Goal: Task Accomplishment & Management: Complete application form

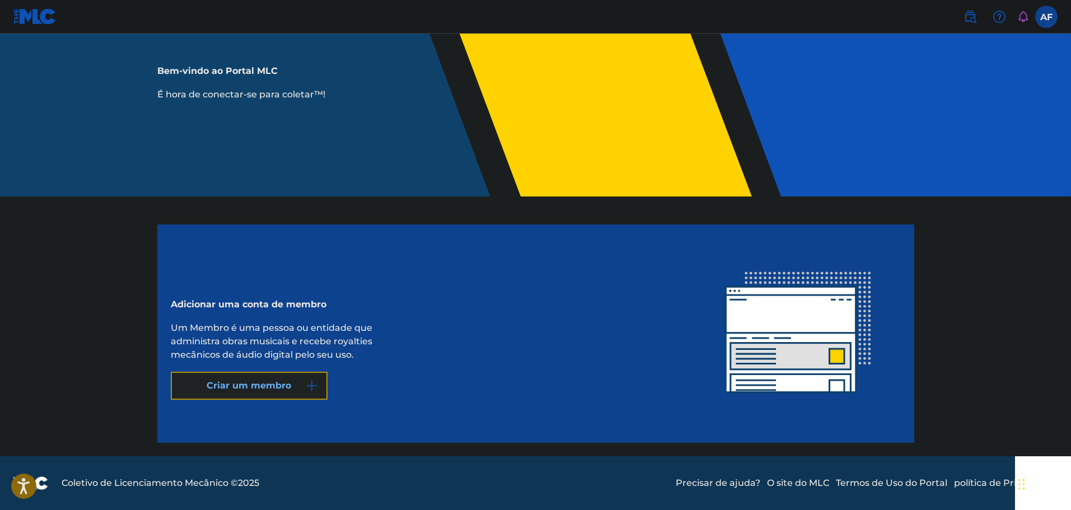
click at [279, 391] on font "Criar um membro" at bounding box center [249, 385] width 85 height 13
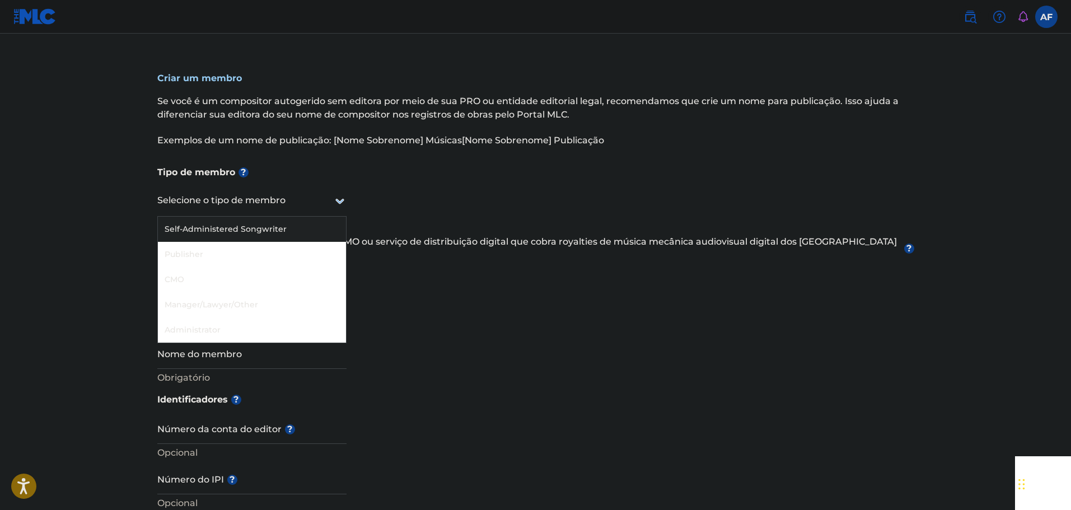
click at [287, 200] on div at bounding box center [251, 201] width 189 height 14
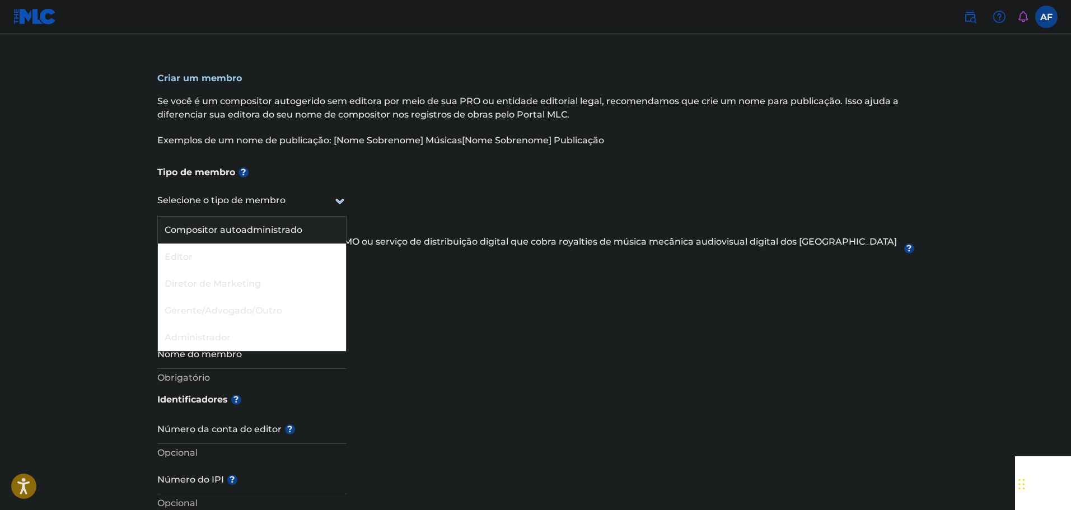
click at [250, 235] on font "Compositor autoadministrado" at bounding box center [234, 230] width 138 height 11
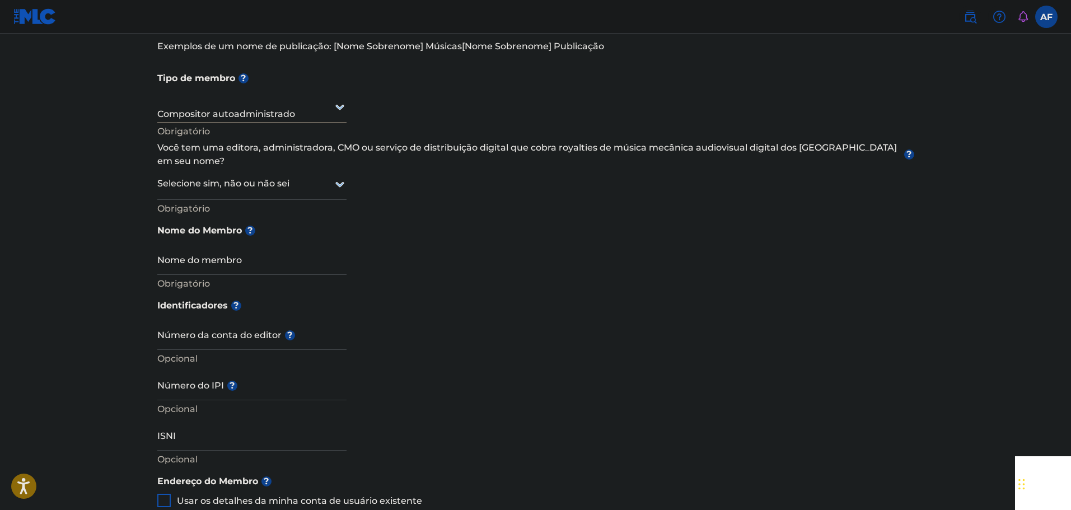
scroll to position [112, 0]
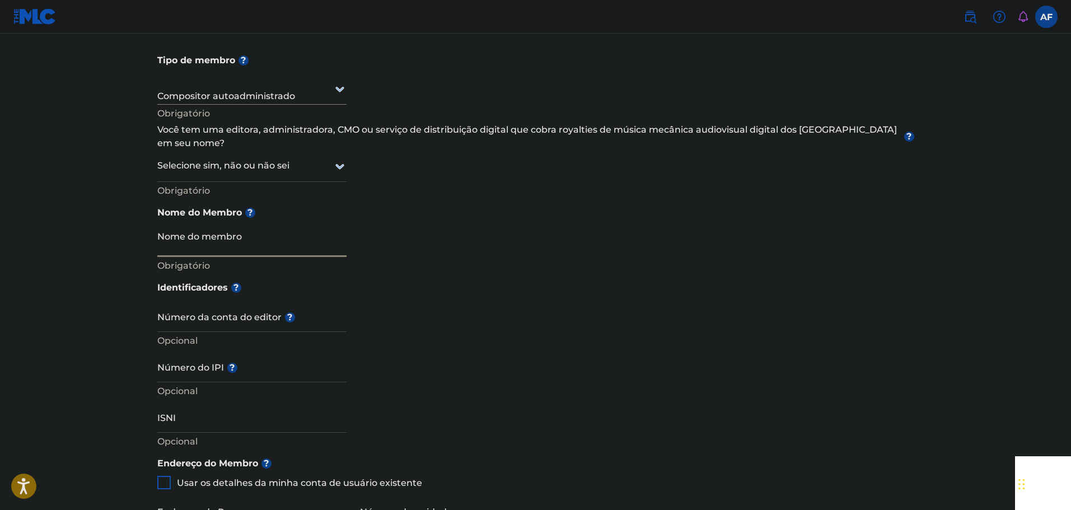
click at [267, 225] on input "Nome do membro" at bounding box center [251, 241] width 189 height 32
click at [274, 232] on input "Nome do membro" at bounding box center [251, 241] width 189 height 32
type input "[PERSON_NAME]"
click at [370, 200] on h5 "Nome do Membro ?" at bounding box center [535, 212] width 757 height 25
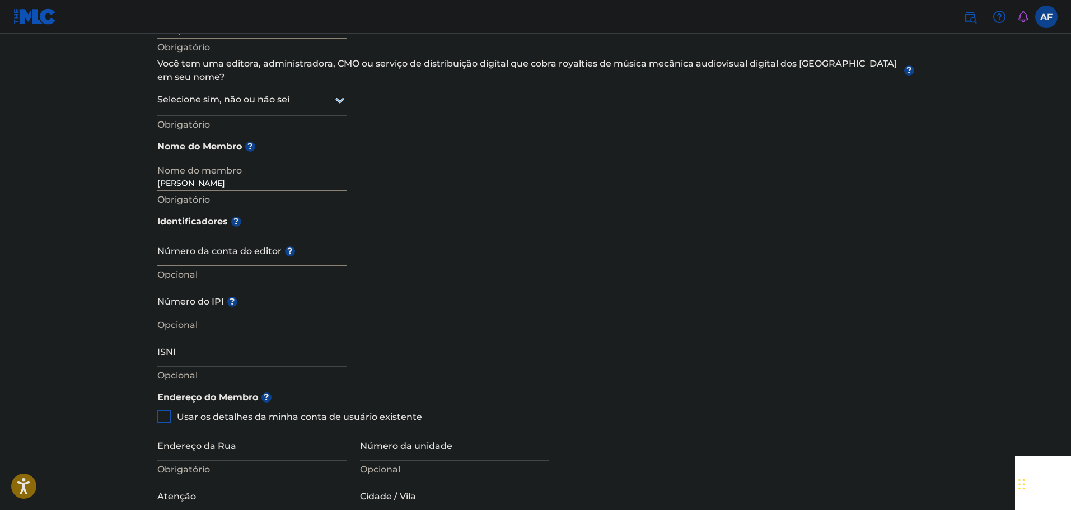
scroll to position [280, 0]
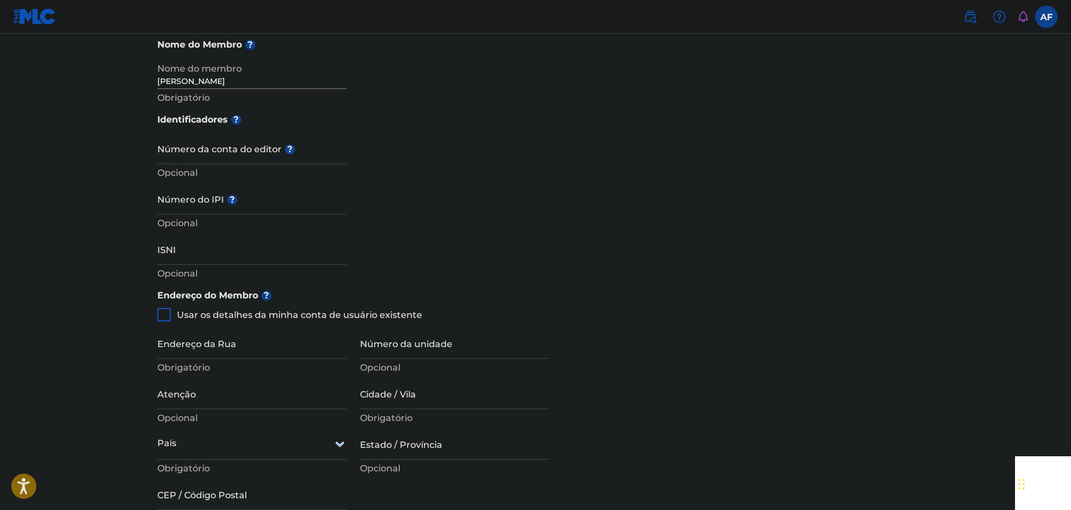
click at [171, 308] on div "Usar os detalhes da minha conta de usuário existente" at bounding box center [289, 314] width 265 height 13
click at [161, 308] on div at bounding box center [163, 314] width 13 height 13
type input "R. [PERSON_NAME], 379"
type input "Olímpia"
type input "SP"
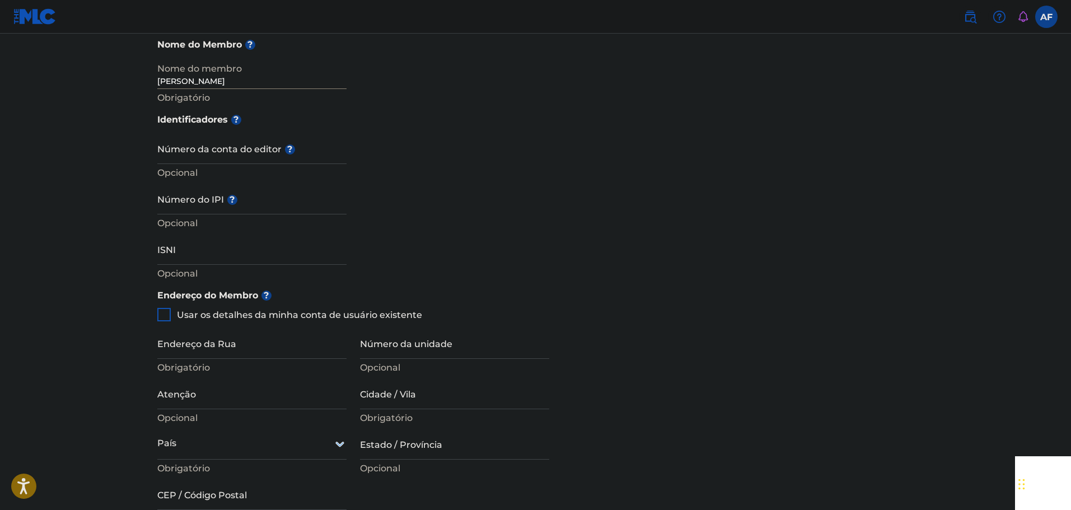
type input "15407-866"
type input "17"
type input "996287795"
type input "[DOMAIN_NAME][EMAIL_ADDRESS][DOMAIN_NAME]"
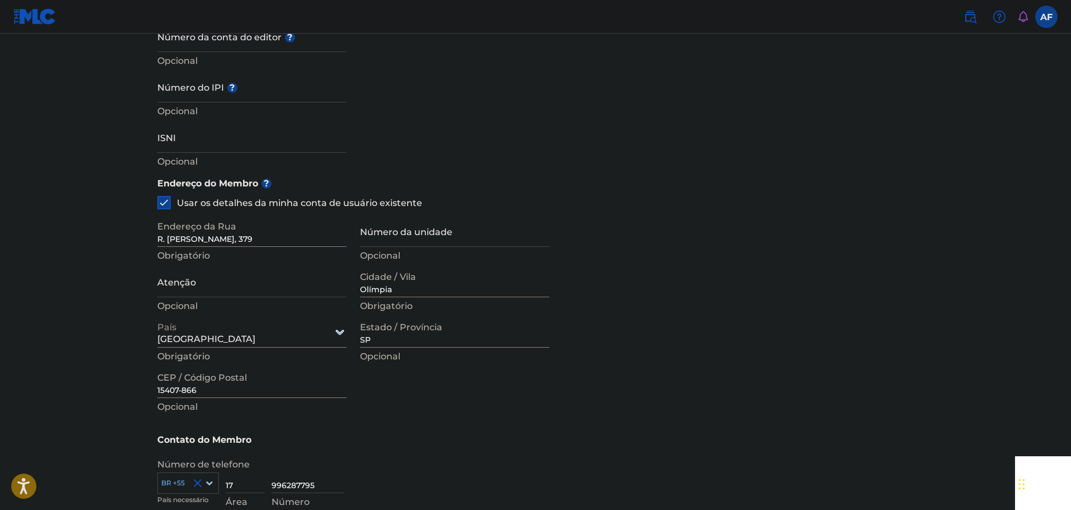
scroll to position [590, 0]
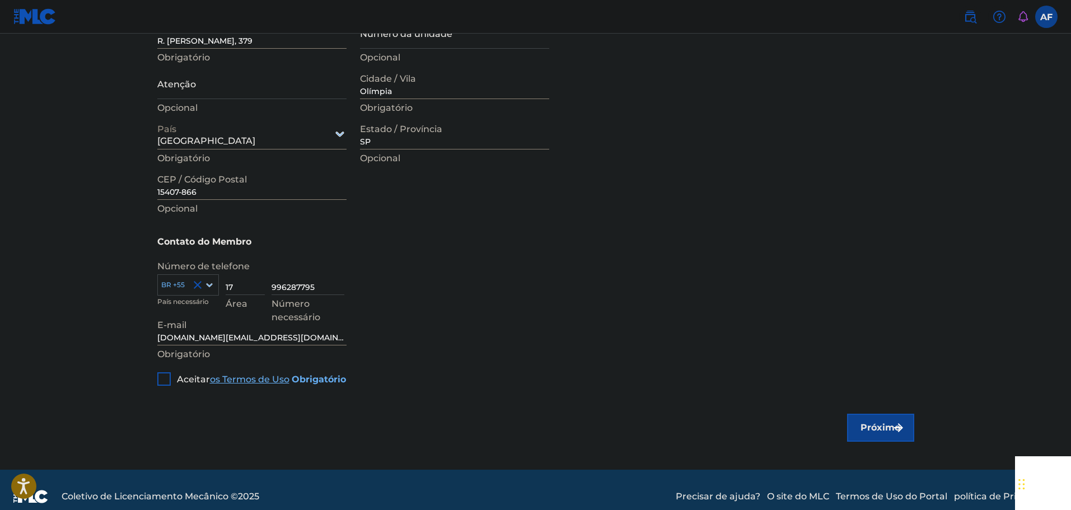
click at [176, 364] on div "Aceitar os Termos de Uso Obrigatório" at bounding box center [251, 375] width 189 height 22
click at [171, 364] on div "Aceitar os Termos de Uso Obrigatório" at bounding box center [251, 375] width 189 height 22
click at [164, 372] on div at bounding box center [163, 378] width 13 height 13
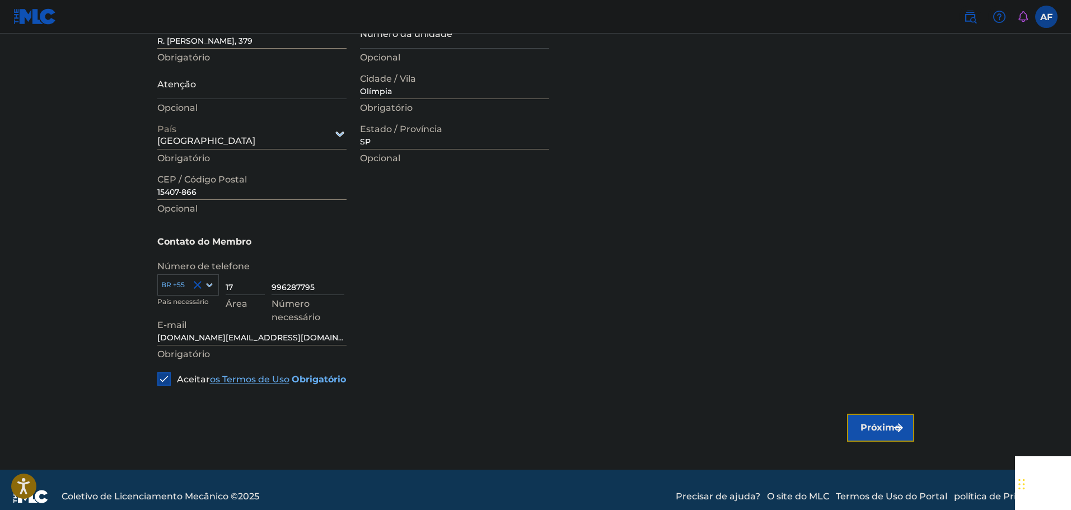
click at [902, 421] on img "submit" at bounding box center [898, 427] width 13 height 13
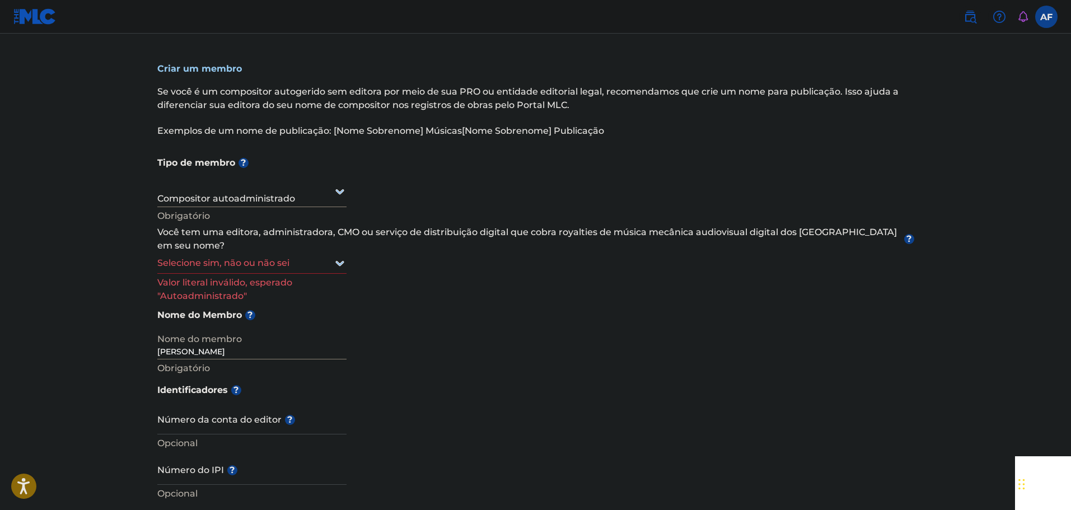
click at [289, 256] on div at bounding box center [251, 263] width 189 height 14
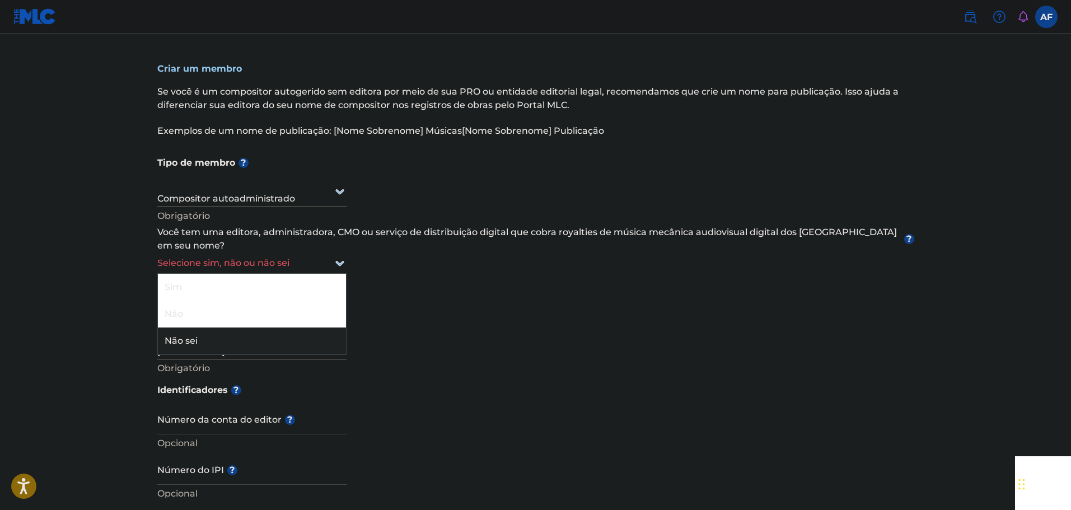
click at [251, 328] on div "Não sei" at bounding box center [252, 341] width 188 height 27
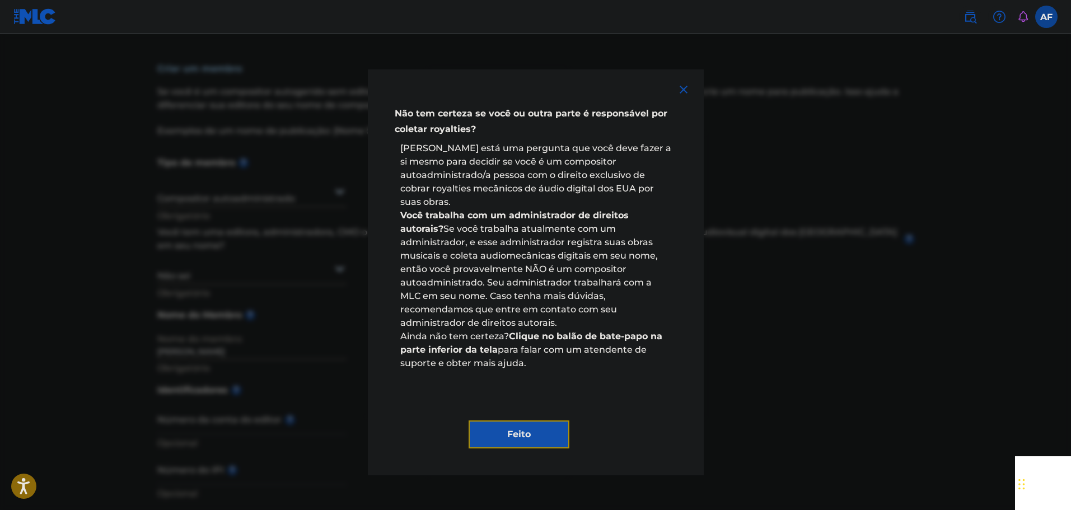
click at [530, 421] on button "Feito" at bounding box center [519, 435] width 101 height 28
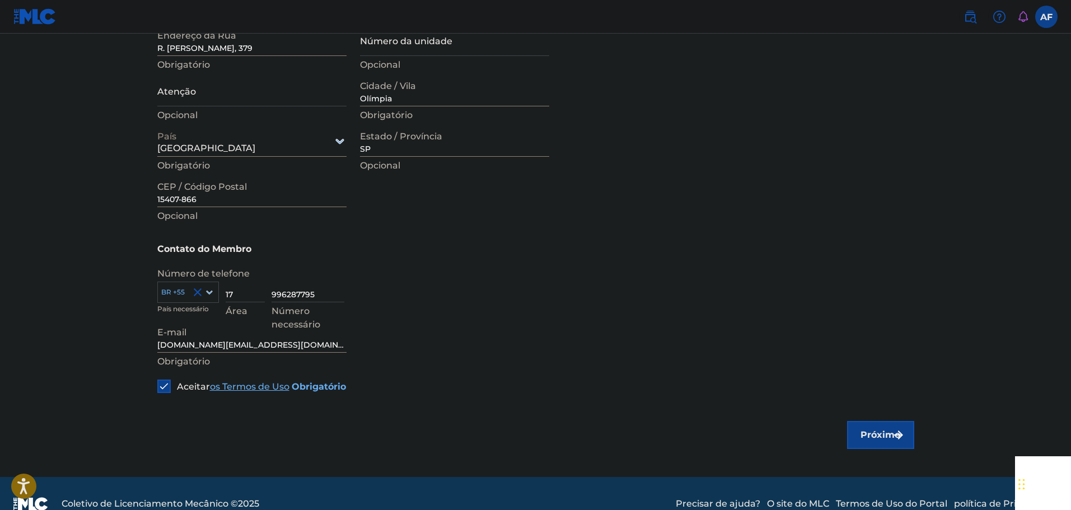
scroll to position [590, 0]
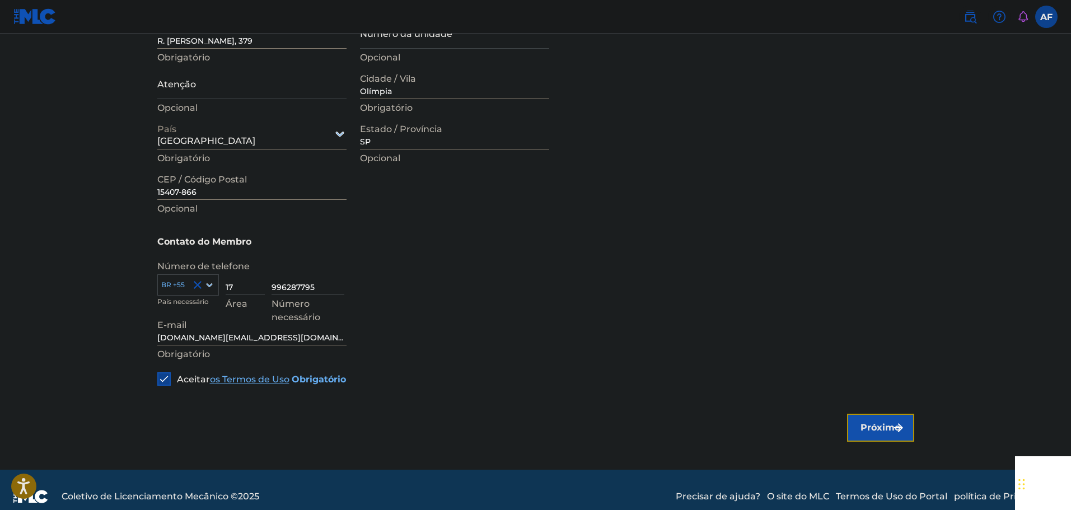
click at [863, 414] on button "Próximo" at bounding box center [880, 428] width 67 height 28
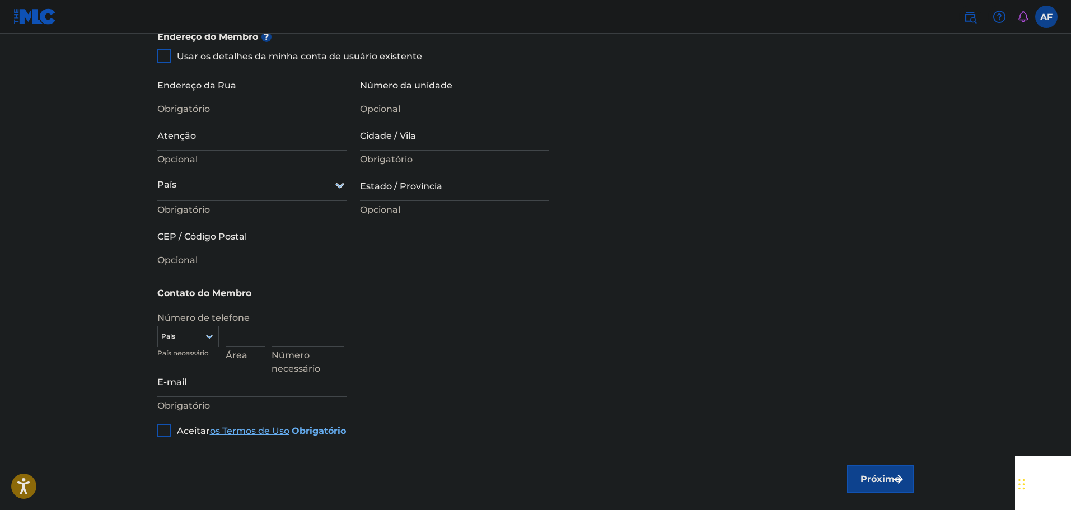
scroll to position [590, 0]
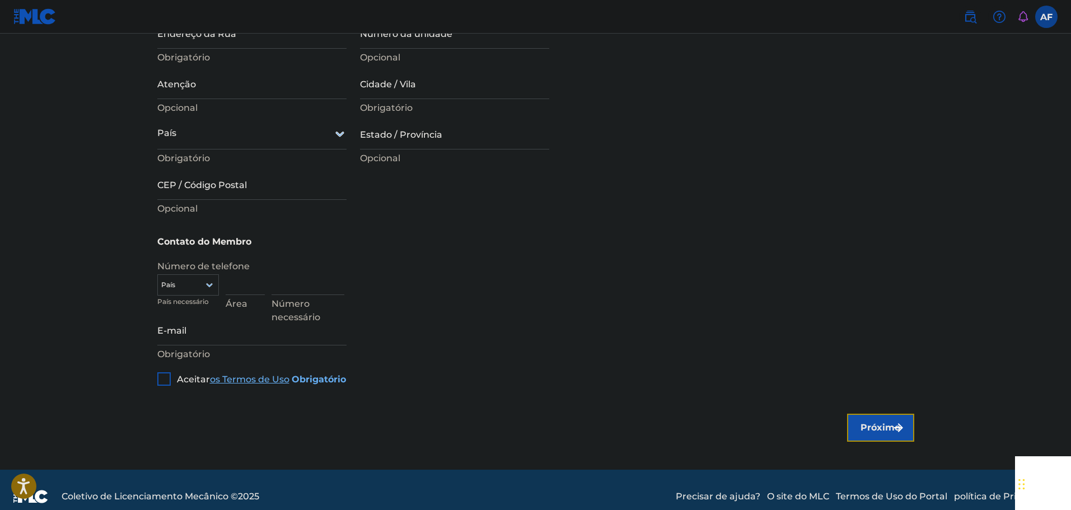
click at [899, 421] on img "submit" at bounding box center [898, 427] width 13 height 13
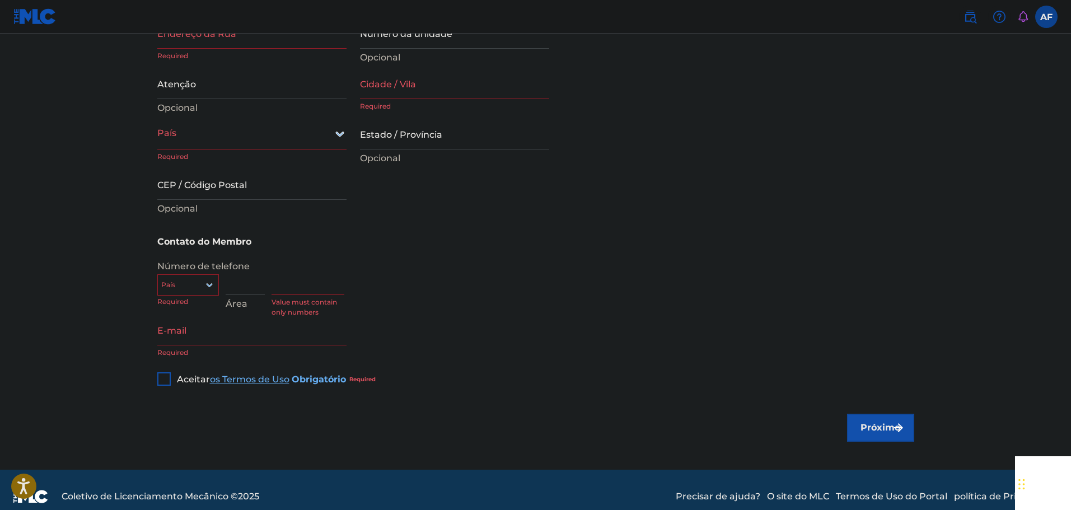
scroll to position [0, 0]
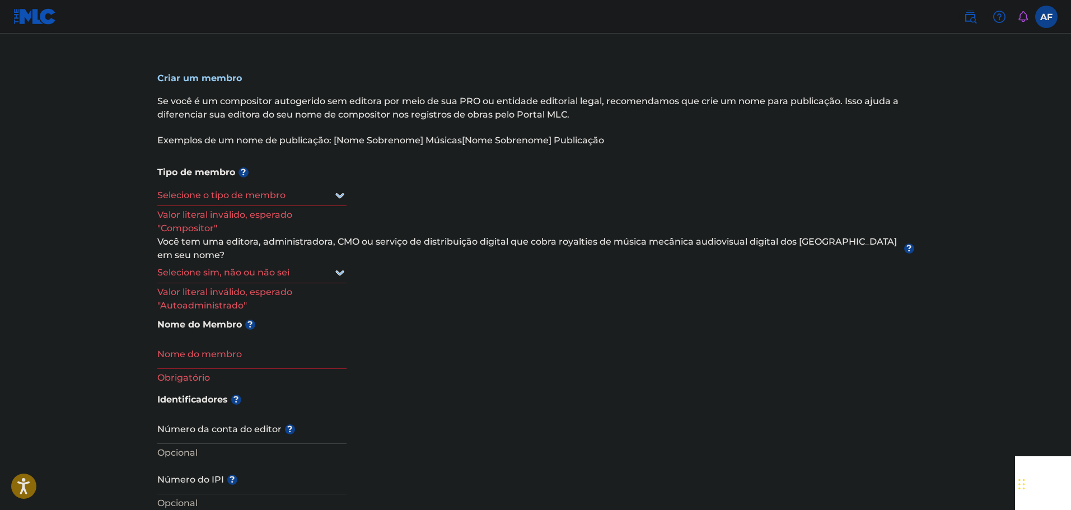
click at [321, 190] on div at bounding box center [251, 195] width 189 height 14
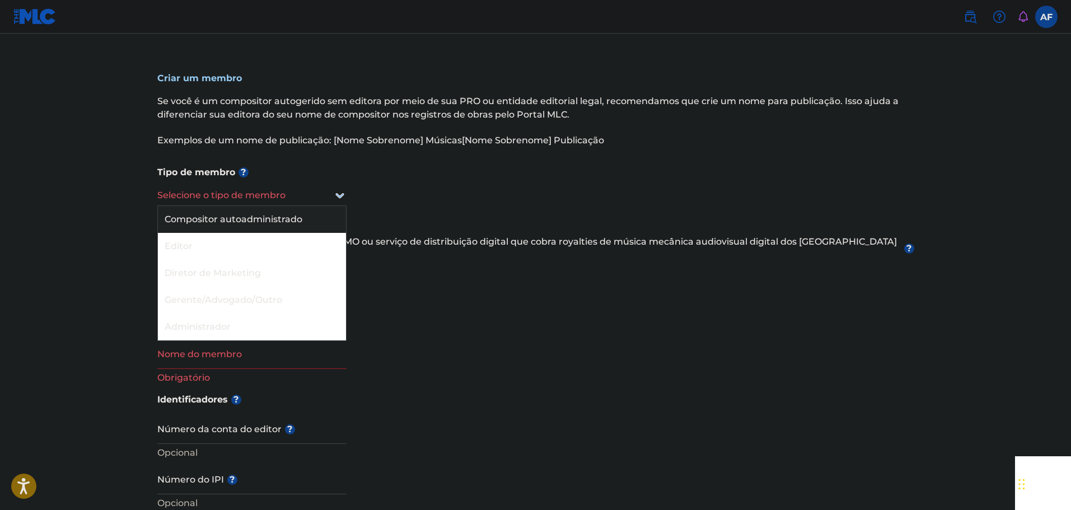
click at [300, 220] on font "Compositor autoadministrado" at bounding box center [234, 219] width 138 height 11
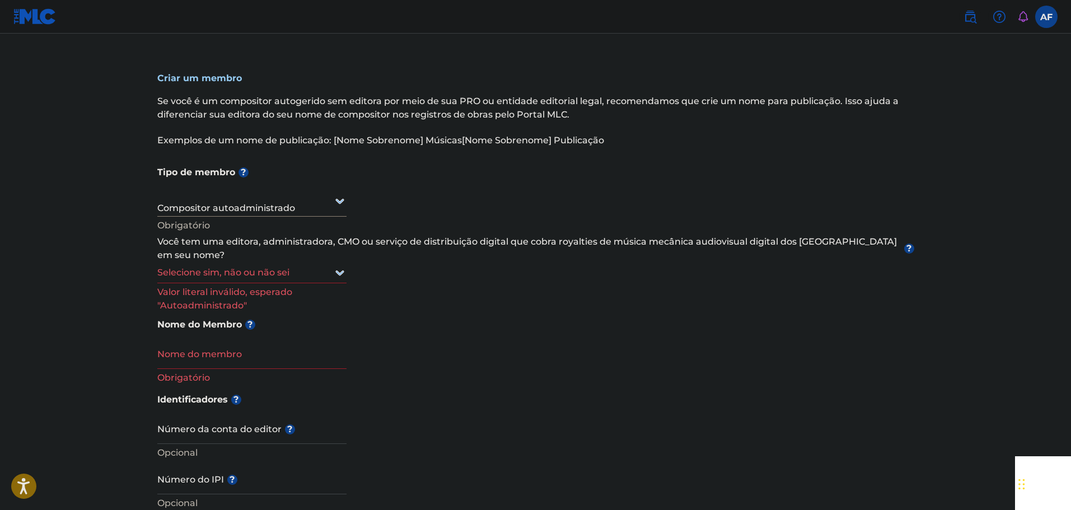
click at [287, 265] on div at bounding box center [251, 272] width 189 height 14
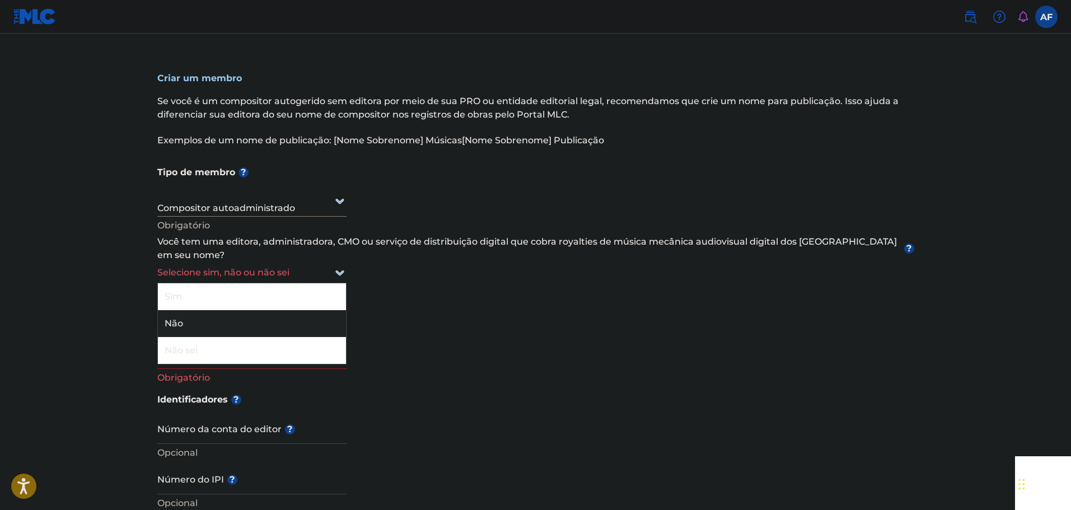
click at [250, 311] on div "Não" at bounding box center [252, 323] width 188 height 27
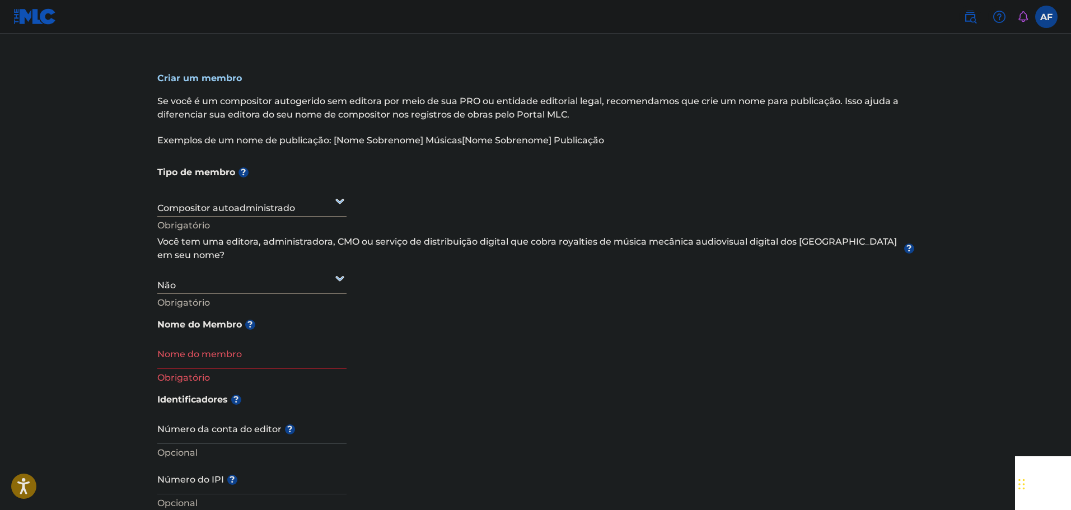
click at [299, 275] on div "Não" at bounding box center [251, 277] width 189 height 29
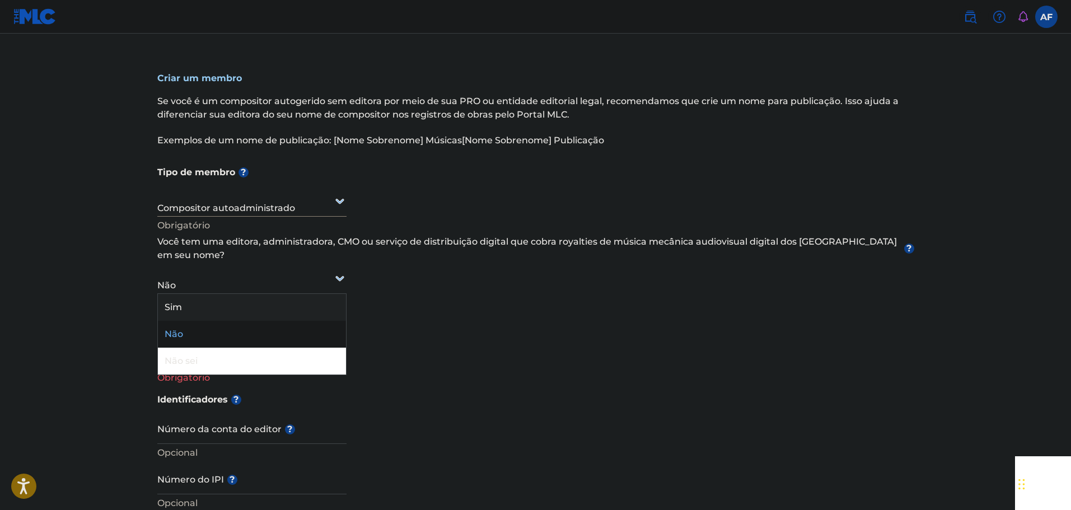
click at [260, 294] on div "Sim" at bounding box center [252, 307] width 188 height 27
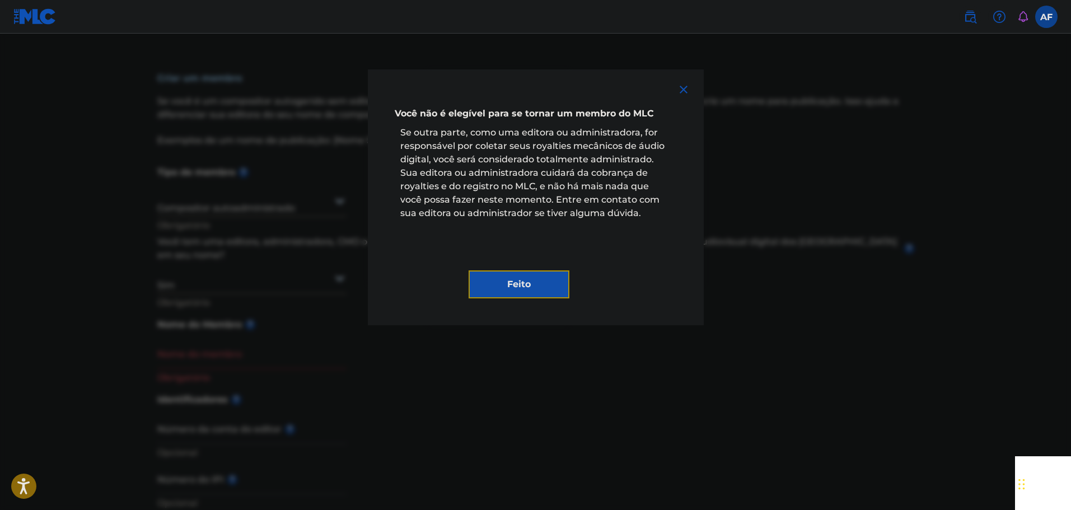
click at [482, 272] on button "Feito" at bounding box center [519, 284] width 101 height 28
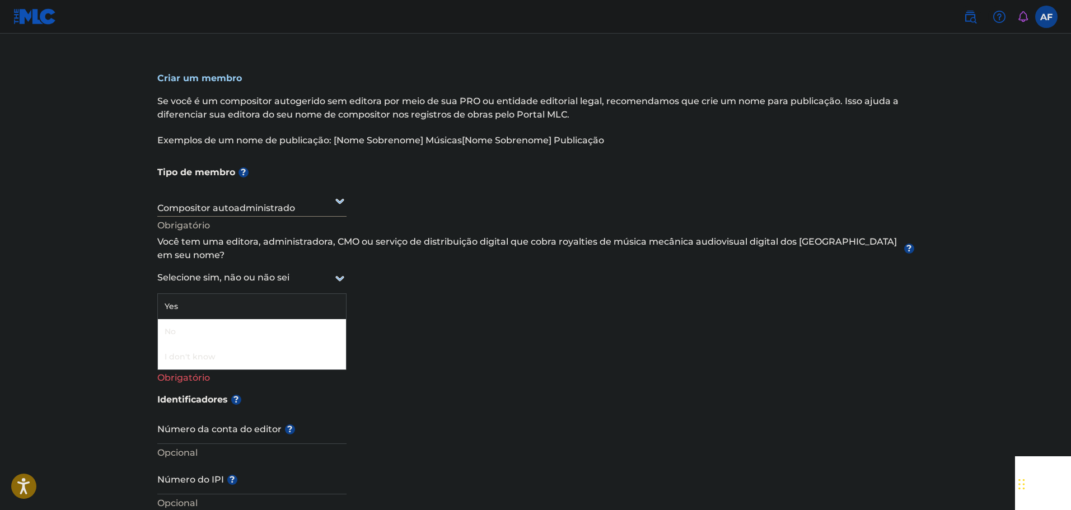
click at [316, 271] on div at bounding box center [251, 278] width 189 height 14
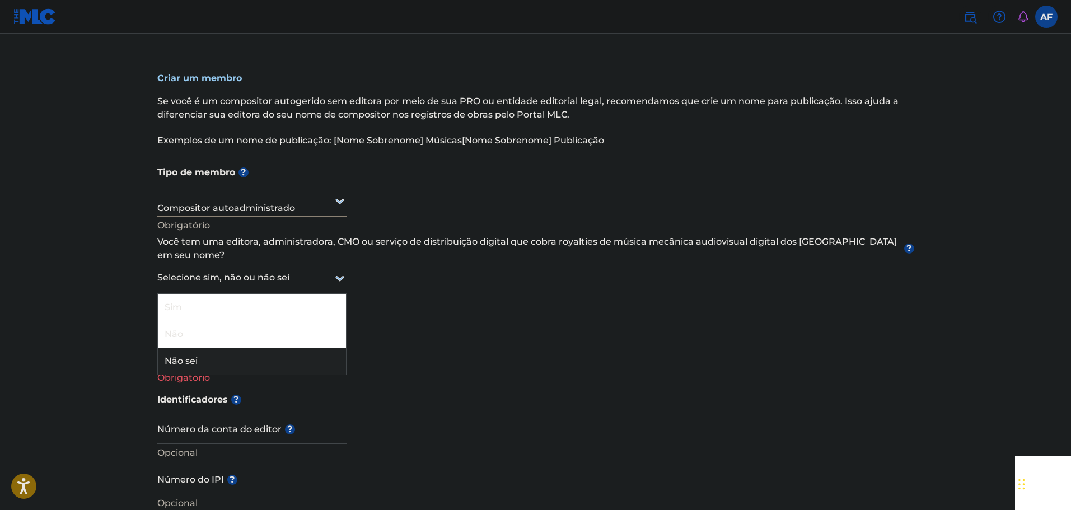
drag, startPoint x: 230, startPoint y: 332, endPoint x: 234, endPoint y: 344, distance: 12.9
click at [234, 344] on div "Sim Não Não sei" at bounding box center [252, 334] width 188 height 81
click at [234, 348] on div "Não sei" at bounding box center [252, 361] width 188 height 27
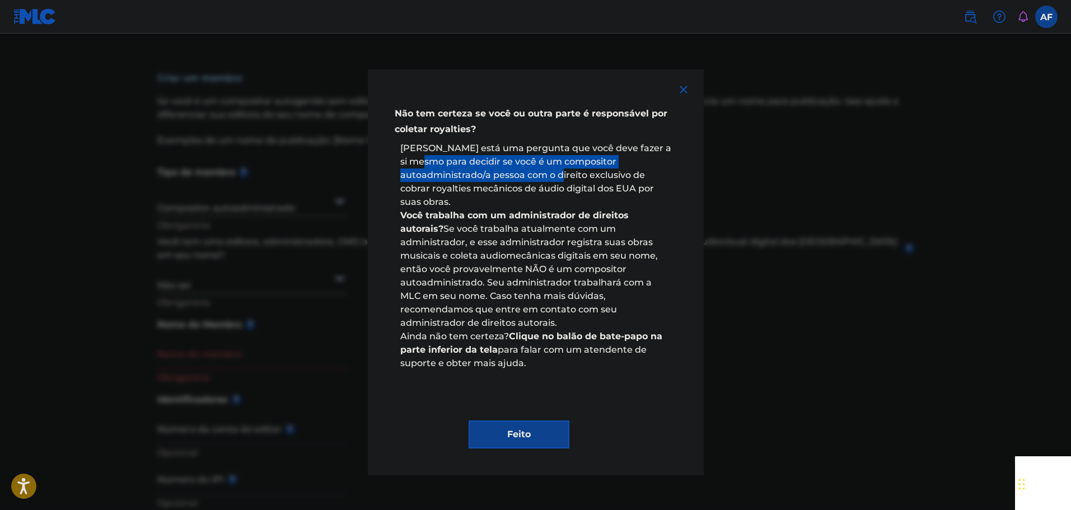
drag, startPoint x: 463, startPoint y: 151, endPoint x: 492, endPoint y: 211, distance: 66.9
click at [493, 207] on div "Não tem certeza se você ou outra parte é responsável por coletar royalties? Aba…" at bounding box center [536, 272] width 282 height 352
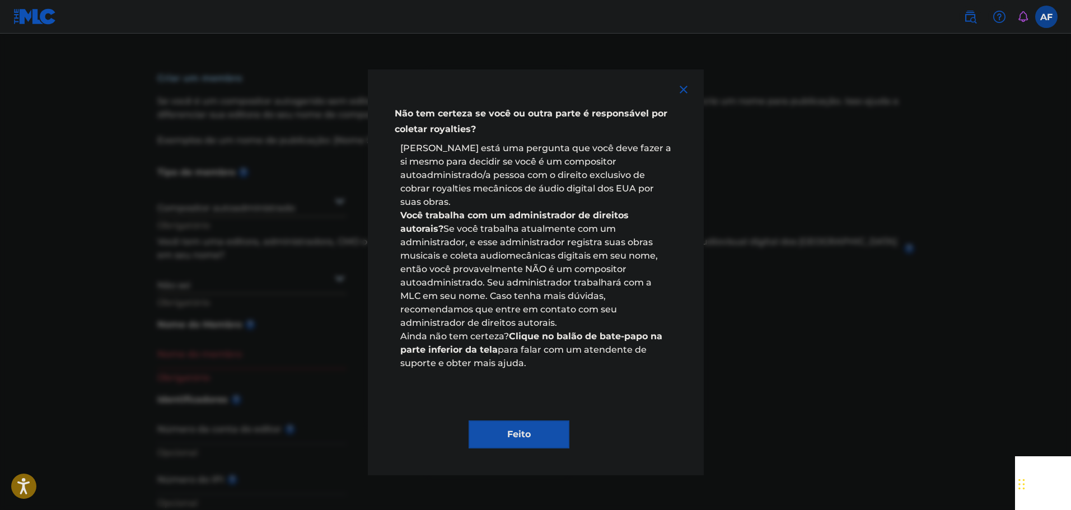
drag, startPoint x: 525, startPoint y: 471, endPoint x: 515, endPoint y: 408, distance: 64.1
click at [522, 460] on div "Não tem certeza se você ou outra parte é responsável por coletar royalties? Aba…" at bounding box center [535, 272] width 1071 height 477
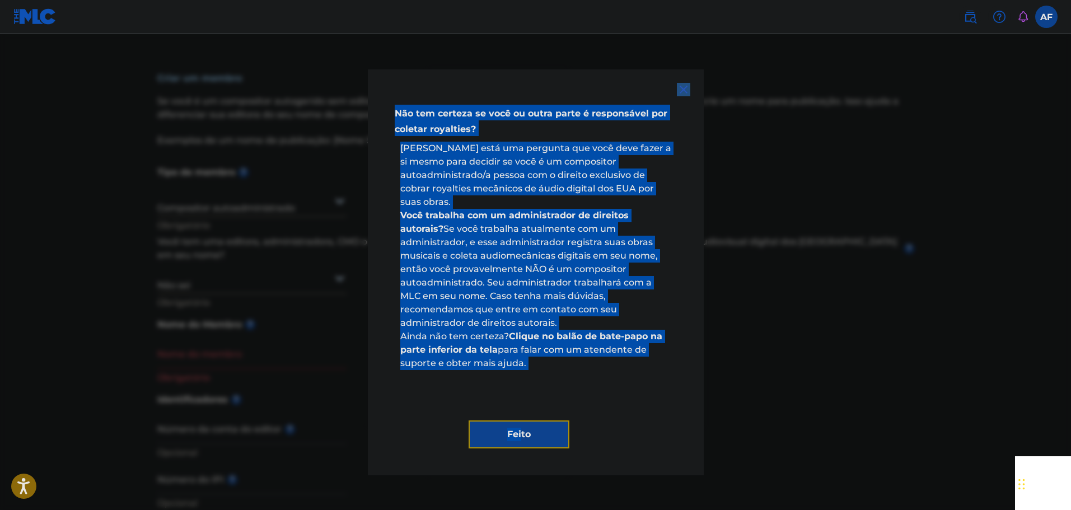
drag, startPoint x: 513, startPoint y: 424, endPoint x: 309, endPoint y: 351, distance: 217.0
click at [512, 429] on font "Feito" at bounding box center [519, 434] width 24 height 11
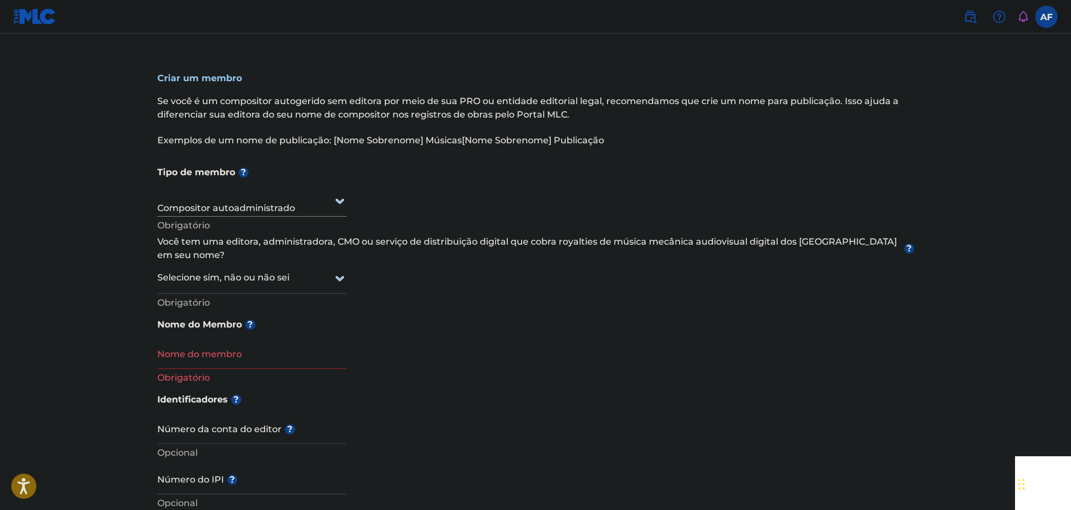
click at [239, 271] on div at bounding box center [251, 278] width 189 height 14
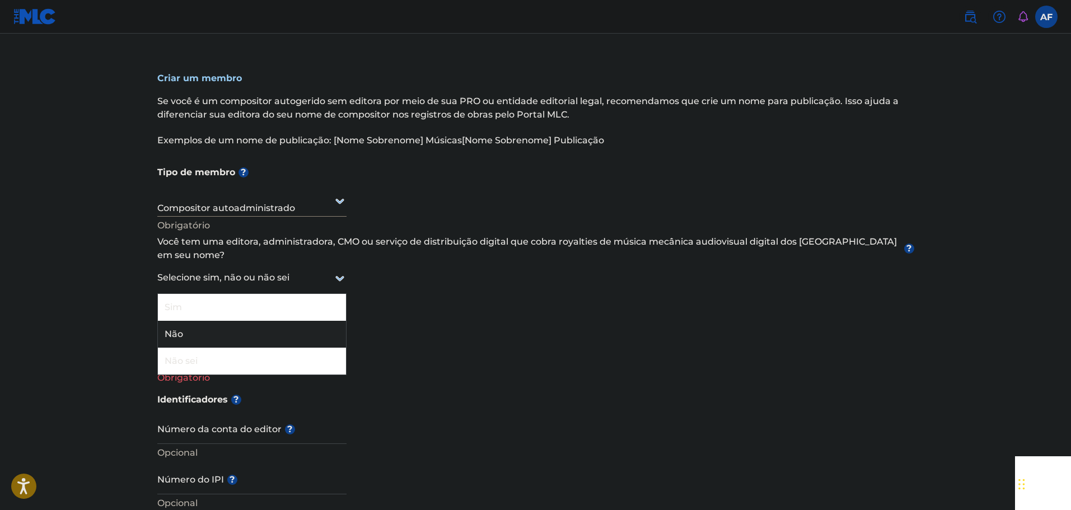
click at [200, 321] on div "Não" at bounding box center [252, 334] width 188 height 27
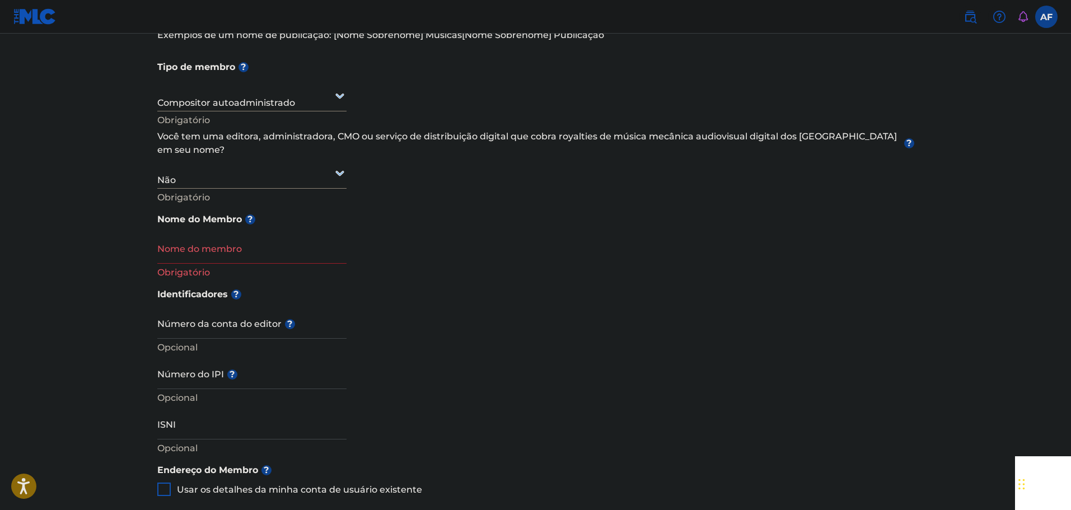
scroll to position [112, 0]
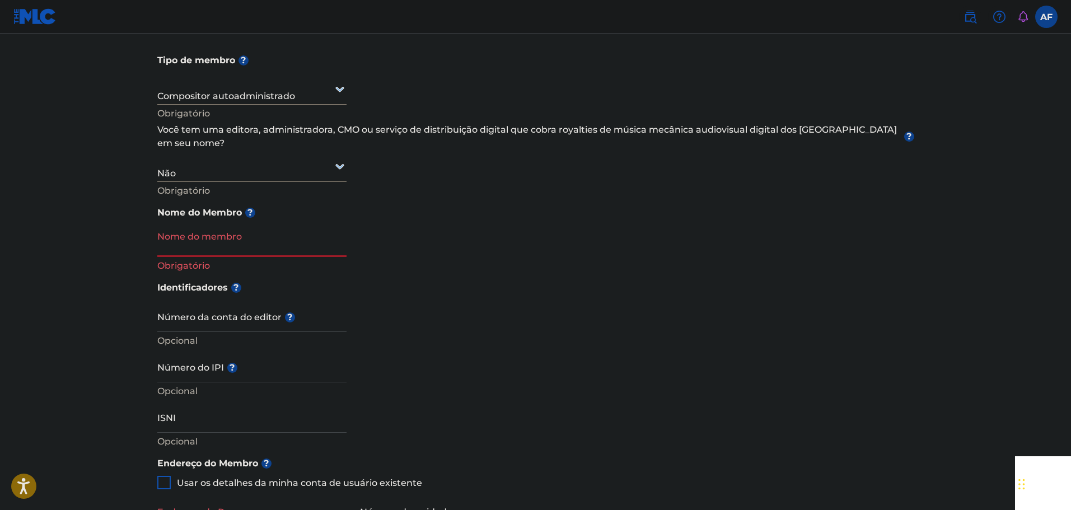
click at [239, 225] on input "Nome do membro" at bounding box center [251, 241] width 189 height 32
type input "[PERSON_NAME]"
type input "R. [PERSON_NAME], 379"
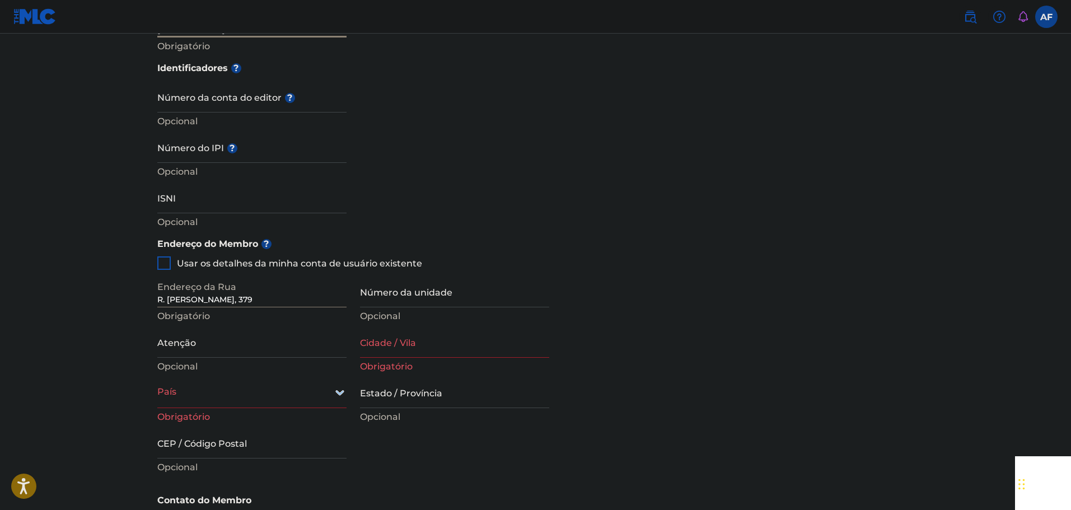
scroll to position [336, 0]
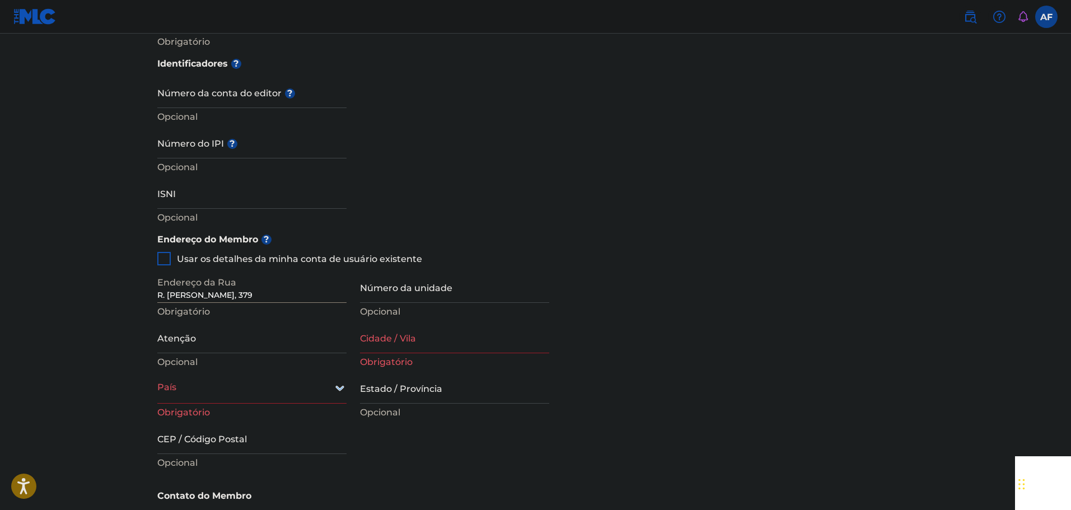
click at [172, 252] on div "Usar os detalhes da minha conta de usuário existente" at bounding box center [289, 258] width 265 height 13
click at [166, 252] on div at bounding box center [163, 258] width 13 height 13
type input "Olímpia"
type input "SP"
type input "15407-866"
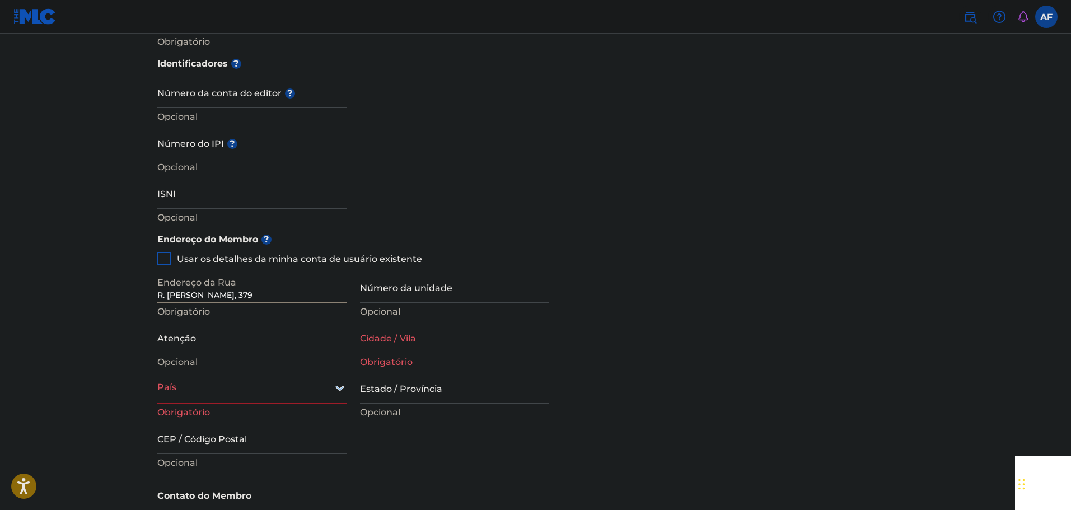
type input "17"
type input "996287795"
type input "[DOMAIN_NAME][EMAIL_ADDRESS][DOMAIN_NAME]"
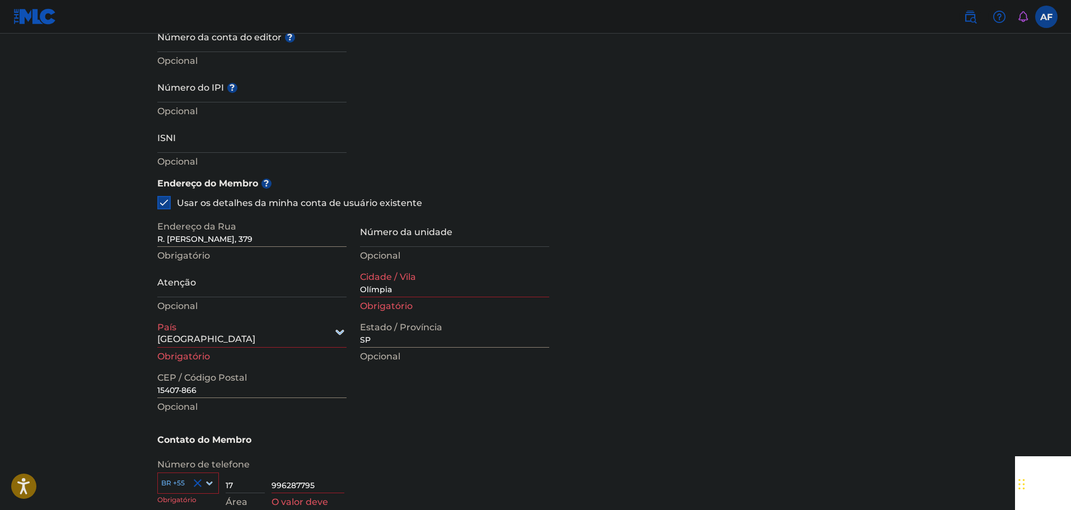
scroll to position [560, 0]
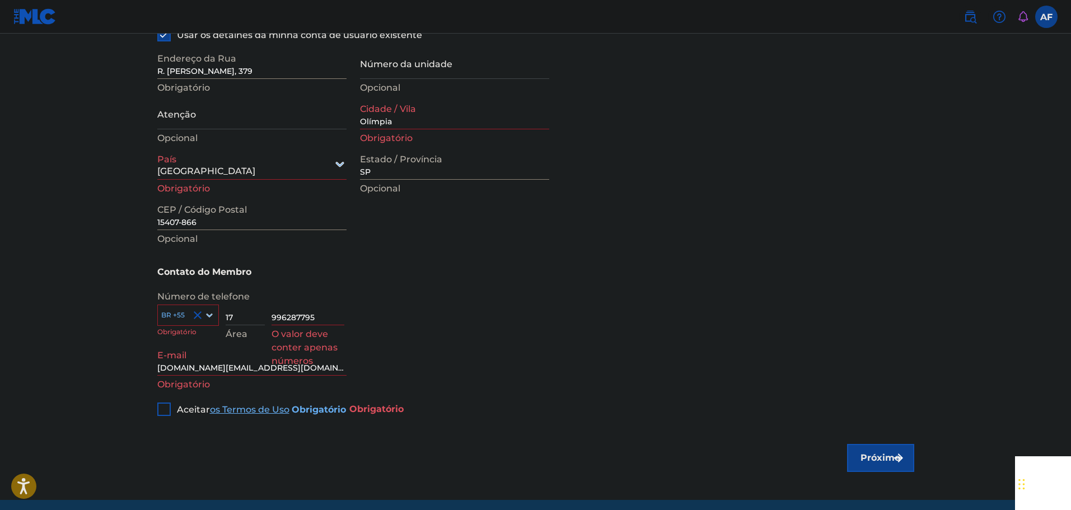
click at [368, 264] on h5 "Contato do Membro" at bounding box center [535, 272] width 757 height 25
click at [164, 403] on div at bounding box center [163, 409] width 13 height 13
click at [886, 452] on font "Próximo" at bounding box center [881, 457] width 40 height 11
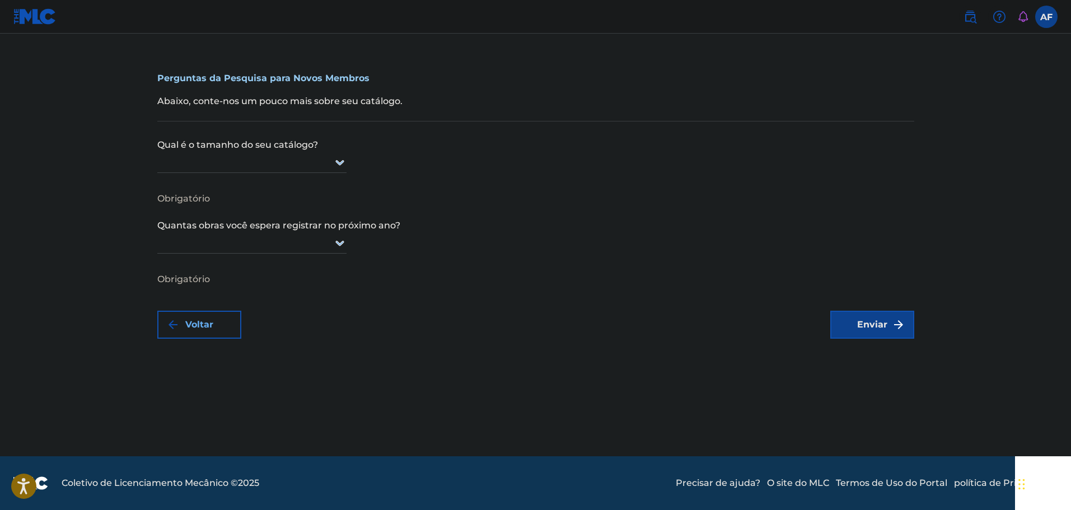
click at [295, 158] on div at bounding box center [251, 162] width 189 height 14
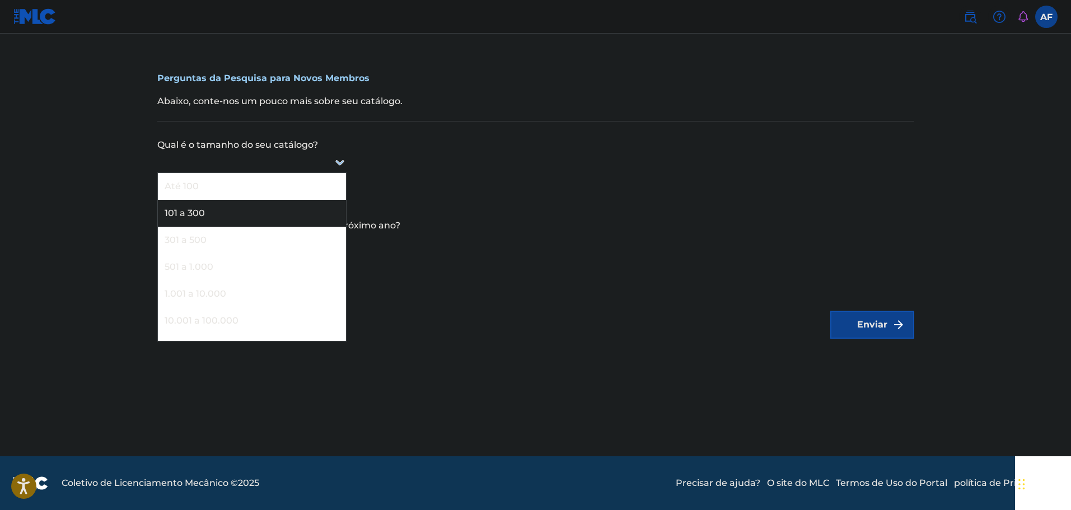
click at [241, 209] on div "101 a 300" at bounding box center [252, 213] width 188 height 27
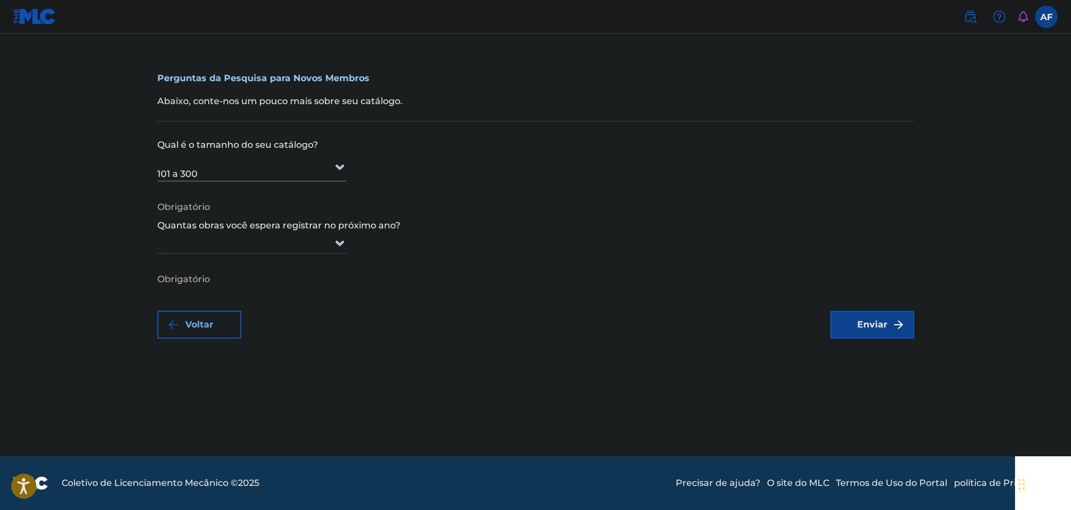
click at [286, 172] on div at bounding box center [251, 167] width 189 height 14
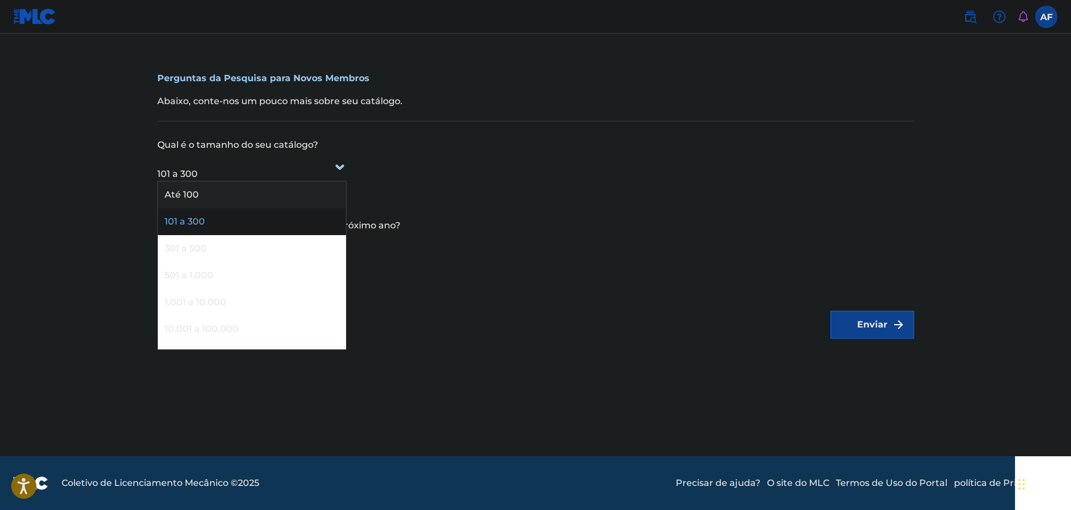
click at [263, 198] on div "Até 100" at bounding box center [252, 194] width 188 height 27
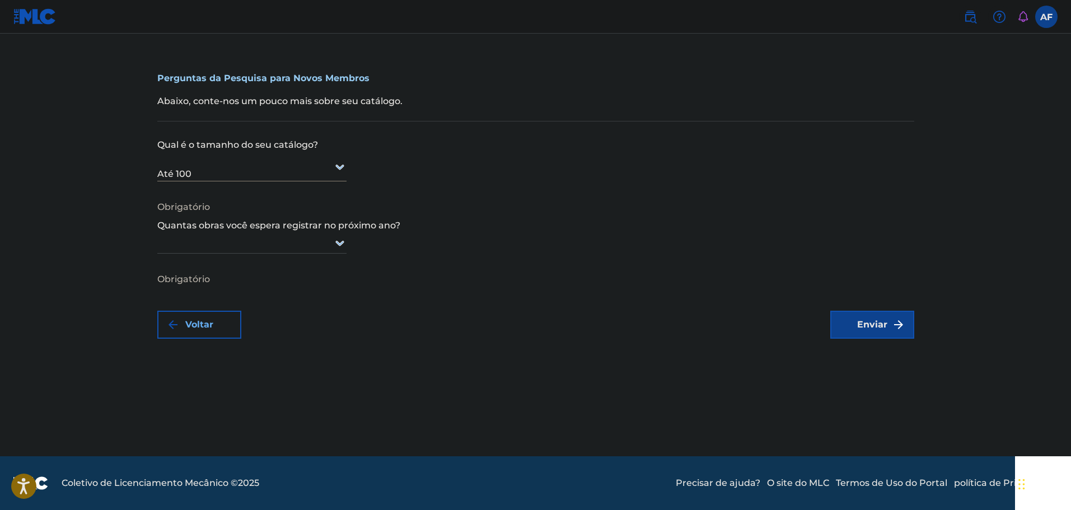
click at [301, 162] on div at bounding box center [251, 167] width 189 height 14
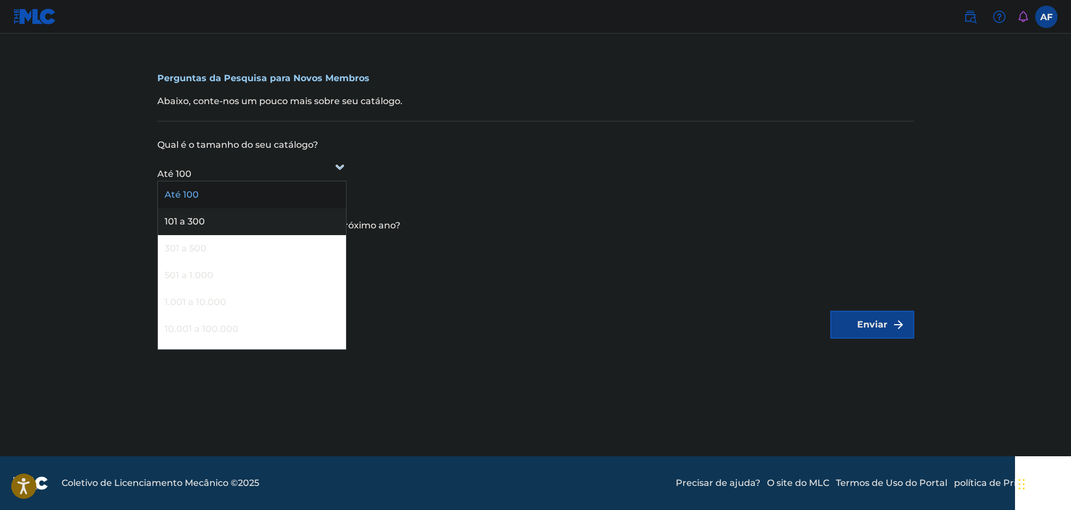
click at [258, 211] on div "101 a 300" at bounding box center [252, 221] width 188 height 27
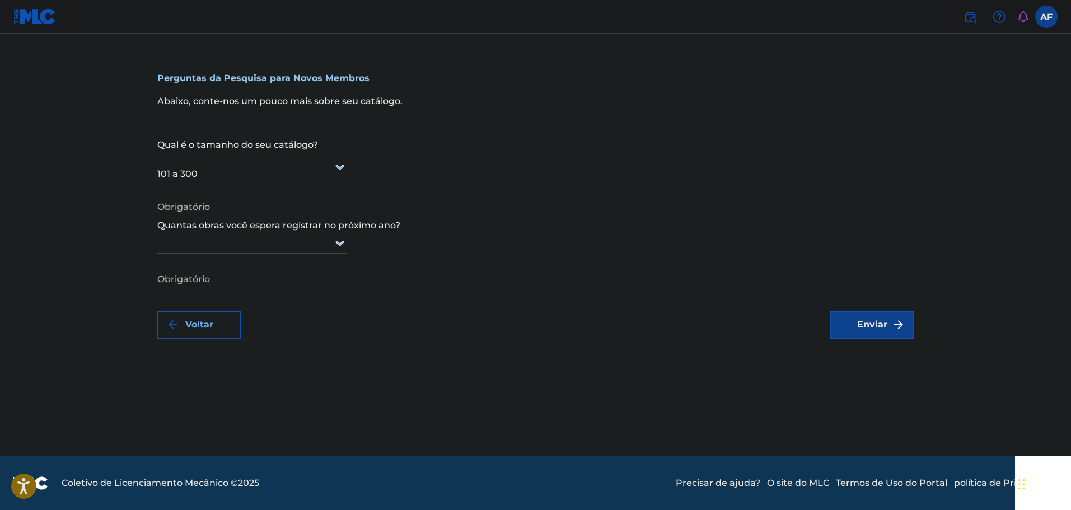
click at [758, 176] on form "Qual é o tamanho do seu catálogo? 101 a 300 Obrigatório Quantas obras você espe…" at bounding box center [535, 230] width 757 height 217
click at [229, 238] on div at bounding box center [251, 243] width 189 height 14
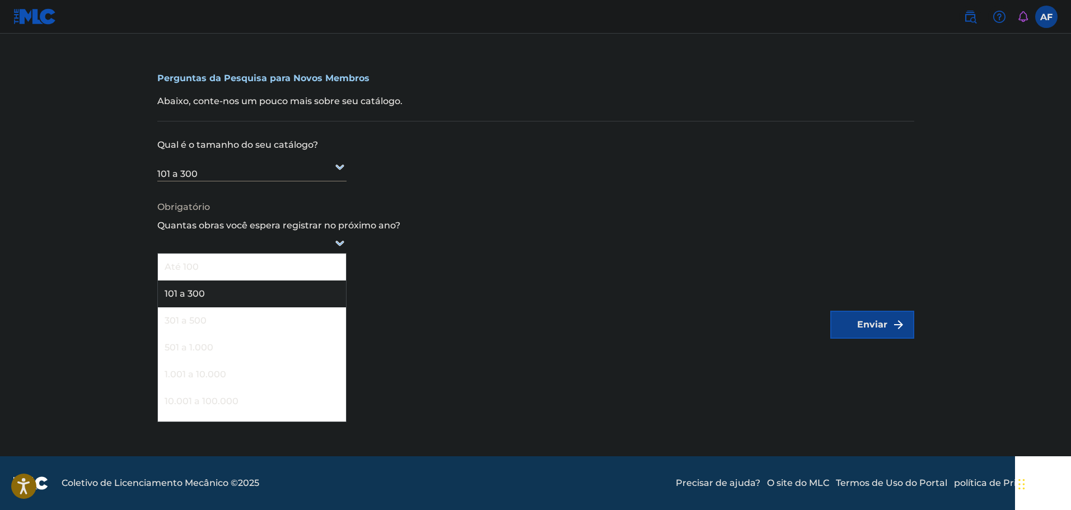
click at [214, 286] on div "101 a 300" at bounding box center [252, 294] width 188 height 27
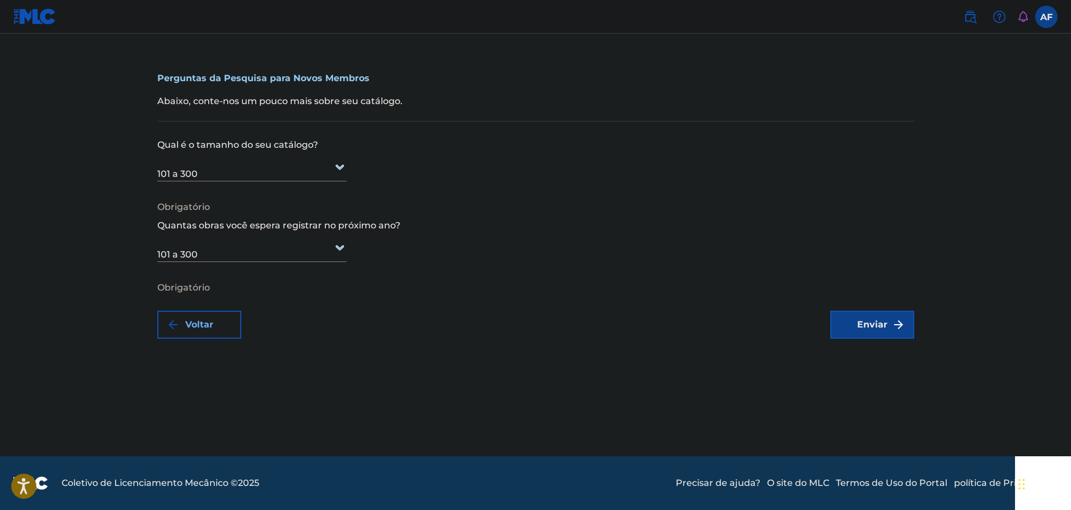
click at [236, 258] on div "101 a 300" at bounding box center [251, 246] width 189 height 29
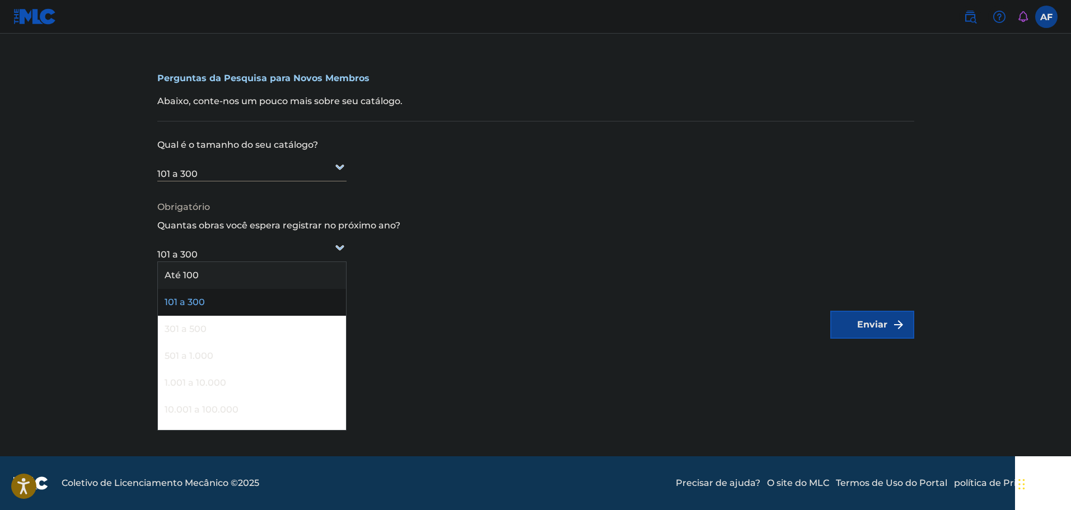
click at [228, 273] on div "Até 100" at bounding box center [252, 275] width 188 height 27
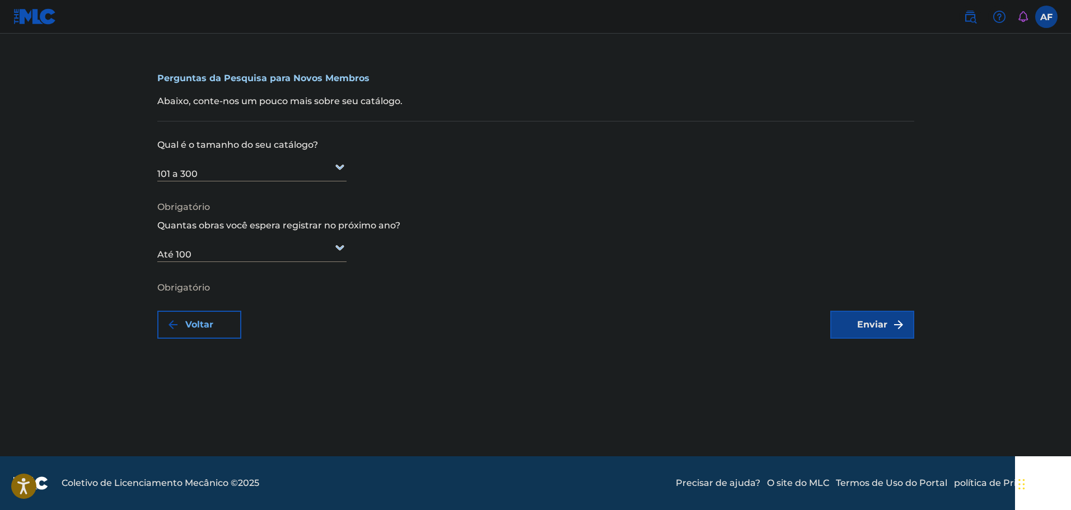
click at [280, 175] on div "101 a 300" at bounding box center [251, 166] width 189 height 29
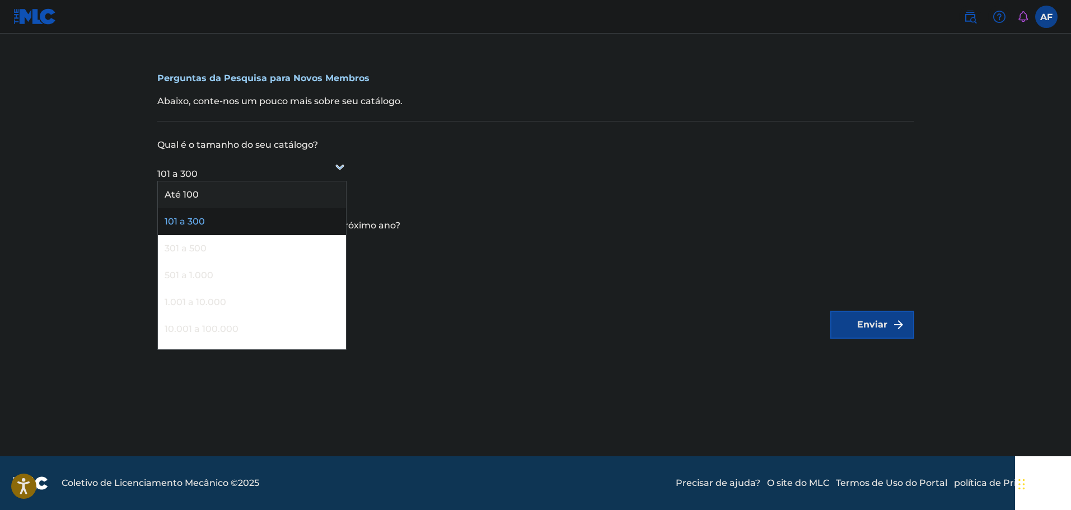
click at [477, 191] on form "Qual é o tamanho do seu catálogo? 9 resultados disponíveis. Use as teclas para …" at bounding box center [535, 230] width 757 height 217
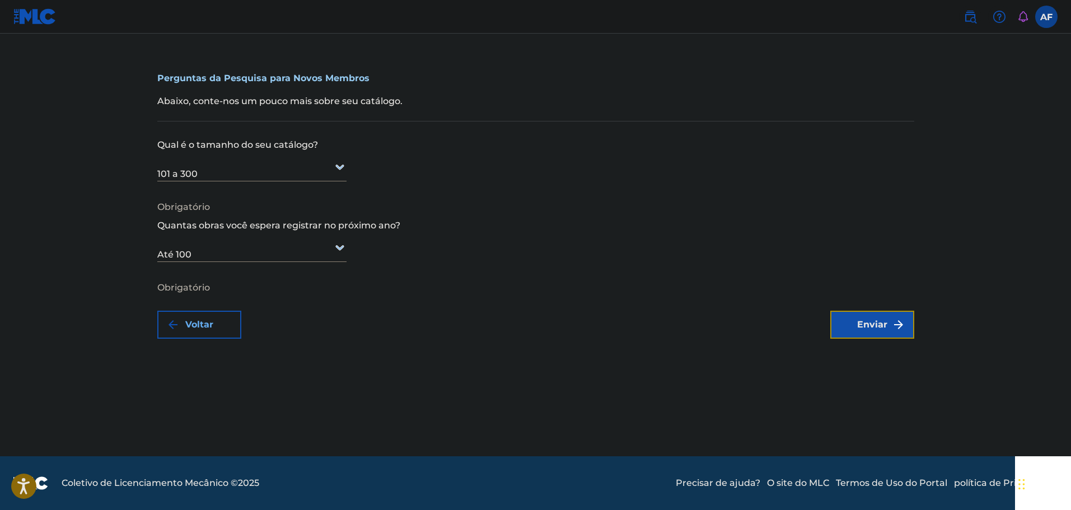
click at [880, 325] on font "Enviar" at bounding box center [872, 324] width 30 height 11
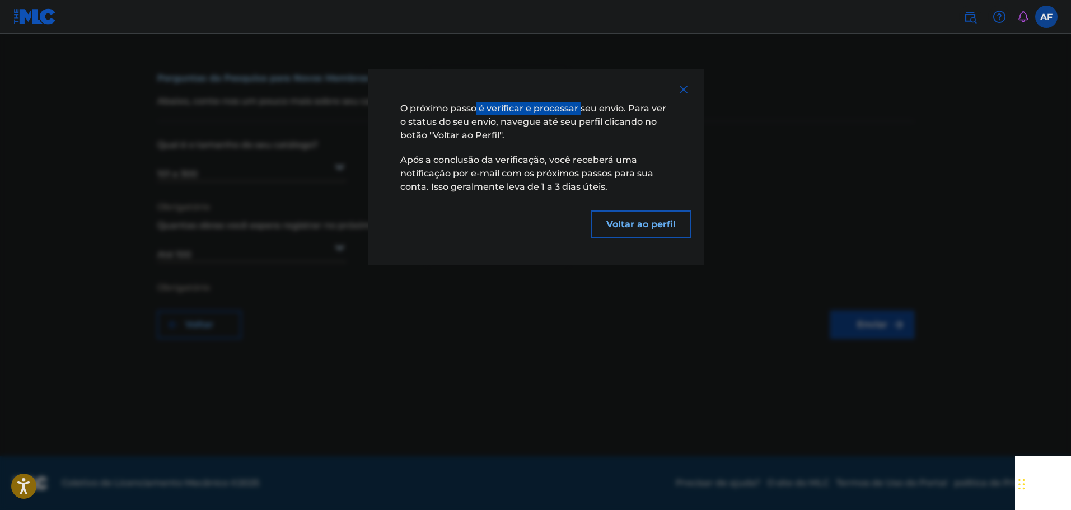
drag, startPoint x: 477, startPoint y: 115, endPoint x: 581, endPoint y: 97, distance: 105.1
click at [581, 97] on p "O próximo passo é verificar e processar seu envio. Para ver o status do seu env…" at bounding box center [536, 122] width 282 height 52
drag, startPoint x: 396, startPoint y: 127, endPoint x: 646, endPoint y: 117, distance: 249.9
click at [646, 117] on p "O próximo passo é verificar e processar seu envio. Para ver o status do seu env…" at bounding box center [536, 122] width 282 height 52
drag, startPoint x: 410, startPoint y: 156, endPoint x: 557, endPoint y: 165, distance: 147.0
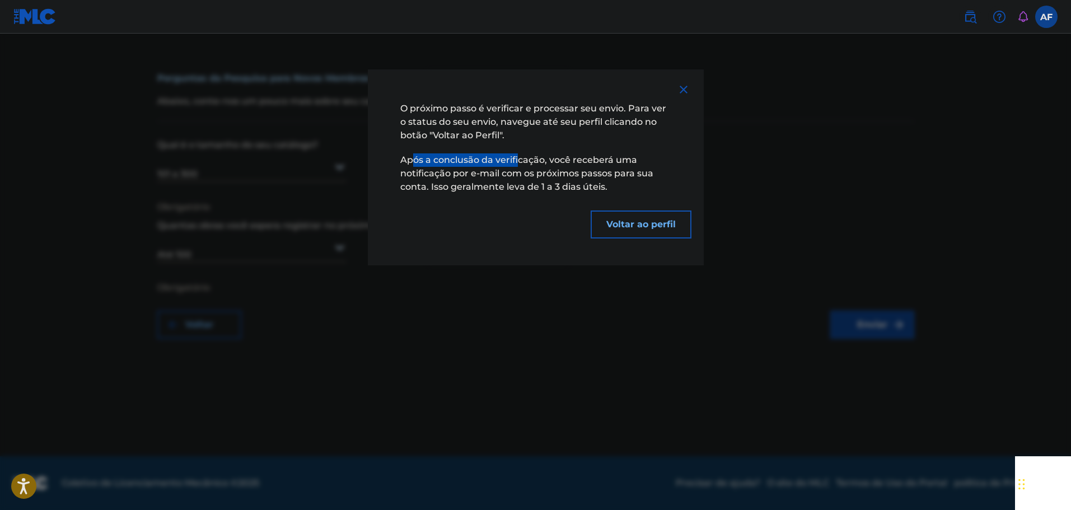
click at [525, 158] on font "Após a conclusão da verificação, você receberá uma notificação por e-mail com o…" at bounding box center [526, 174] width 253 height 38
click at [590, 172] on font "Após a conclusão da verificação, você receberá uma notificação por e-mail com o…" at bounding box center [526, 174] width 253 height 38
click at [617, 221] on font "Voltar ao perfil" at bounding box center [640, 224] width 69 height 11
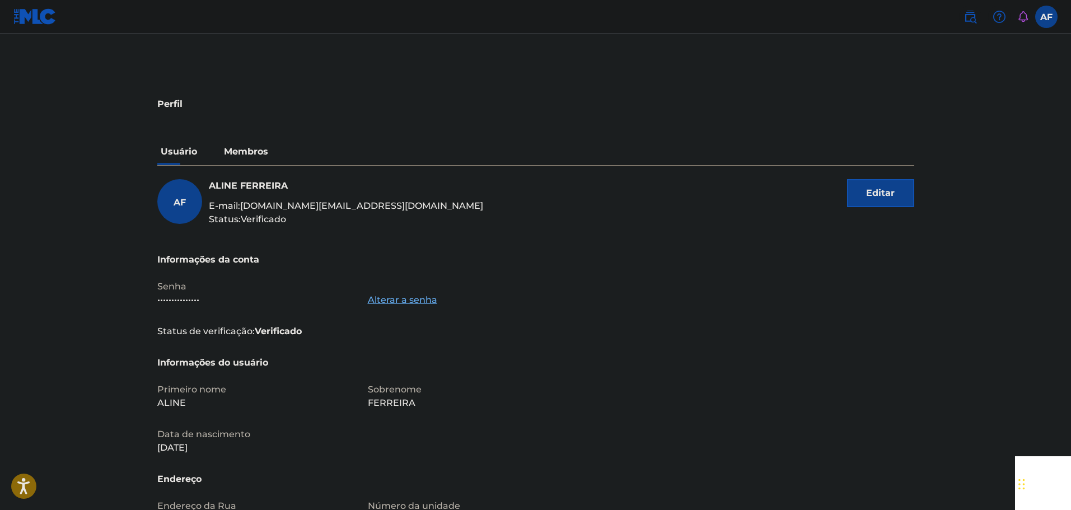
click at [249, 152] on font "Membros" at bounding box center [246, 151] width 44 height 11
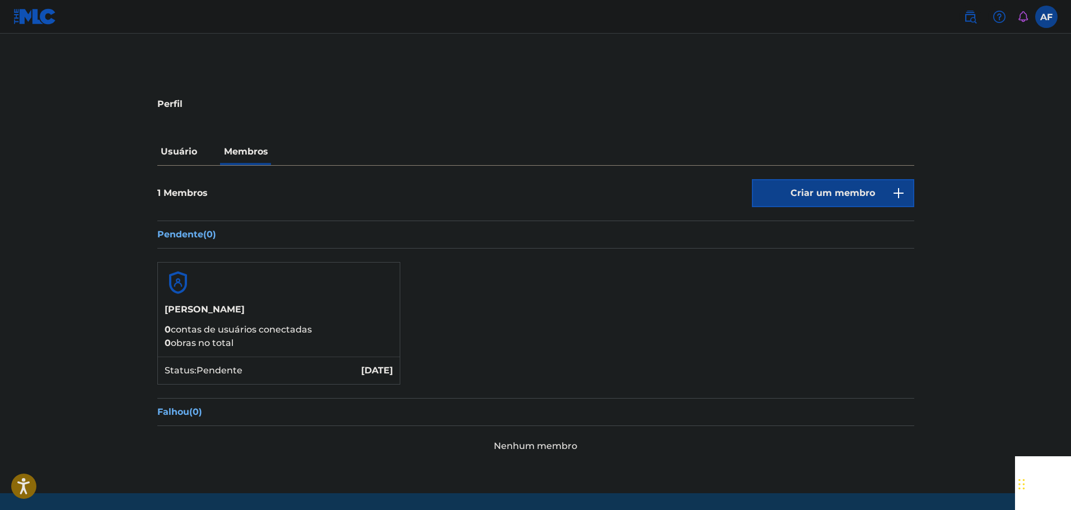
click at [186, 164] on p "Usuário" at bounding box center [178, 151] width 43 height 27
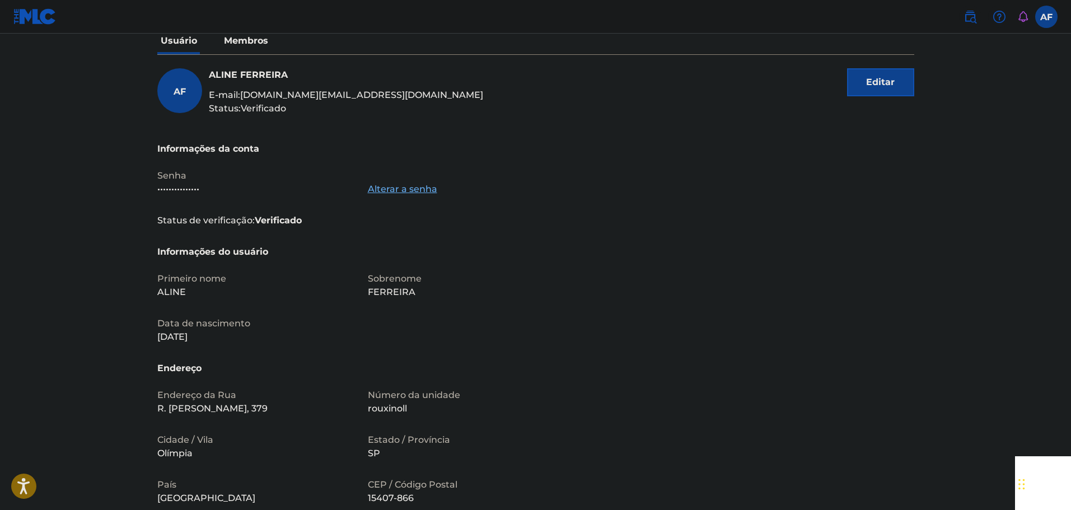
scroll to position [112, 0]
drag, startPoint x: 282, startPoint y: 106, endPoint x: 244, endPoint y: 111, distance: 38.4
click at [244, 111] on font "Verificado" at bounding box center [263, 107] width 45 height 11
click at [306, 116] on div "AF [PERSON_NAME] E-mail: [DOMAIN_NAME][EMAIL_ADDRESS][DOMAIN_NAME] Status: Veri…" at bounding box center [535, 104] width 757 height 74
drag, startPoint x: 281, startPoint y: 110, endPoint x: 246, endPoint y: 109, distance: 35.3
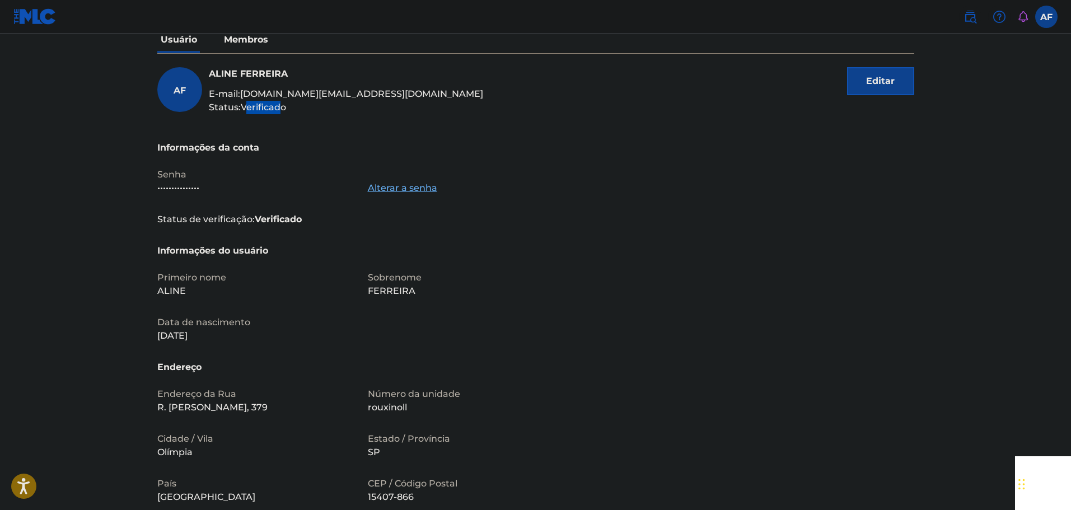
click at [246, 109] on font "Verificado" at bounding box center [263, 107] width 45 height 11
click at [291, 121] on div "AF [PERSON_NAME] E-mail: [DOMAIN_NAME][EMAIL_ADDRESS][DOMAIN_NAME] Status: Veri…" at bounding box center [535, 104] width 757 height 74
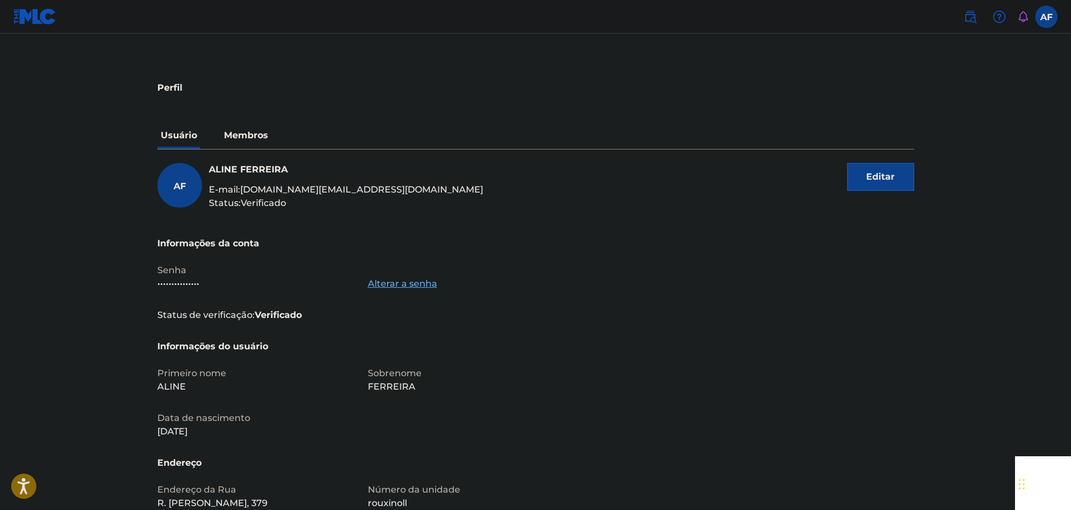
scroll to position [0, 0]
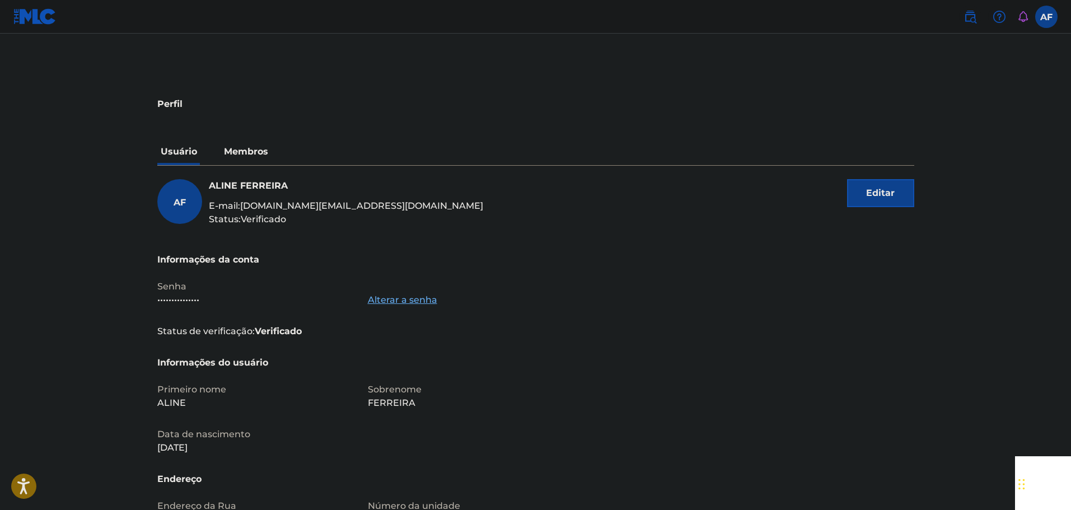
click at [240, 148] on font "Membros" at bounding box center [246, 151] width 44 height 11
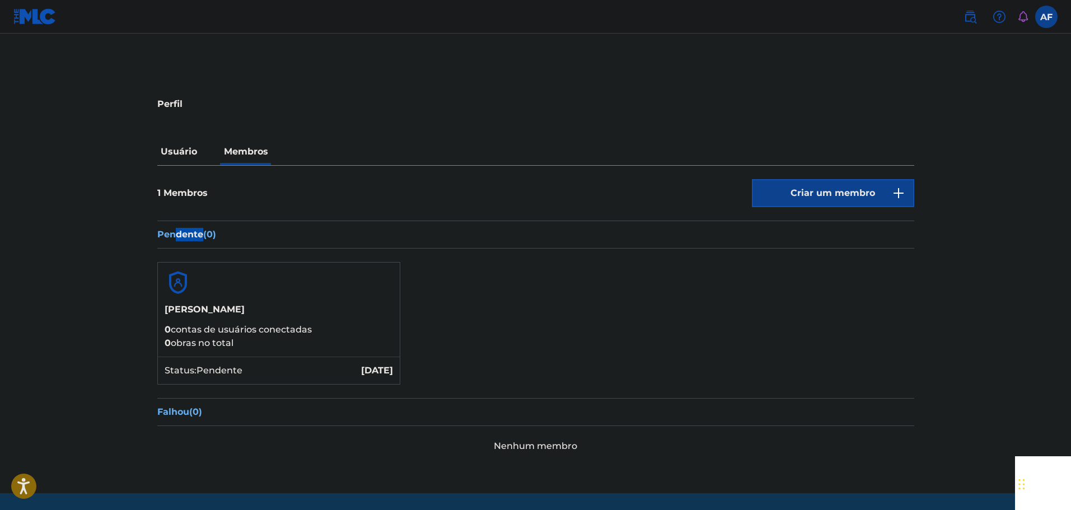
drag, startPoint x: 202, startPoint y: 232, endPoint x: 176, endPoint y: 228, distance: 25.4
click at [172, 230] on font "Pendente" at bounding box center [180, 234] width 46 height 11
click at [242, 250] on div "[PERSON_NAME] 0 contas de usuários conectadas 0 obras no total Status: Pendente…" at bounding box center [535, 324] width 757 height 150
